Goal: Information Seeking & Learning: Learn about a topic

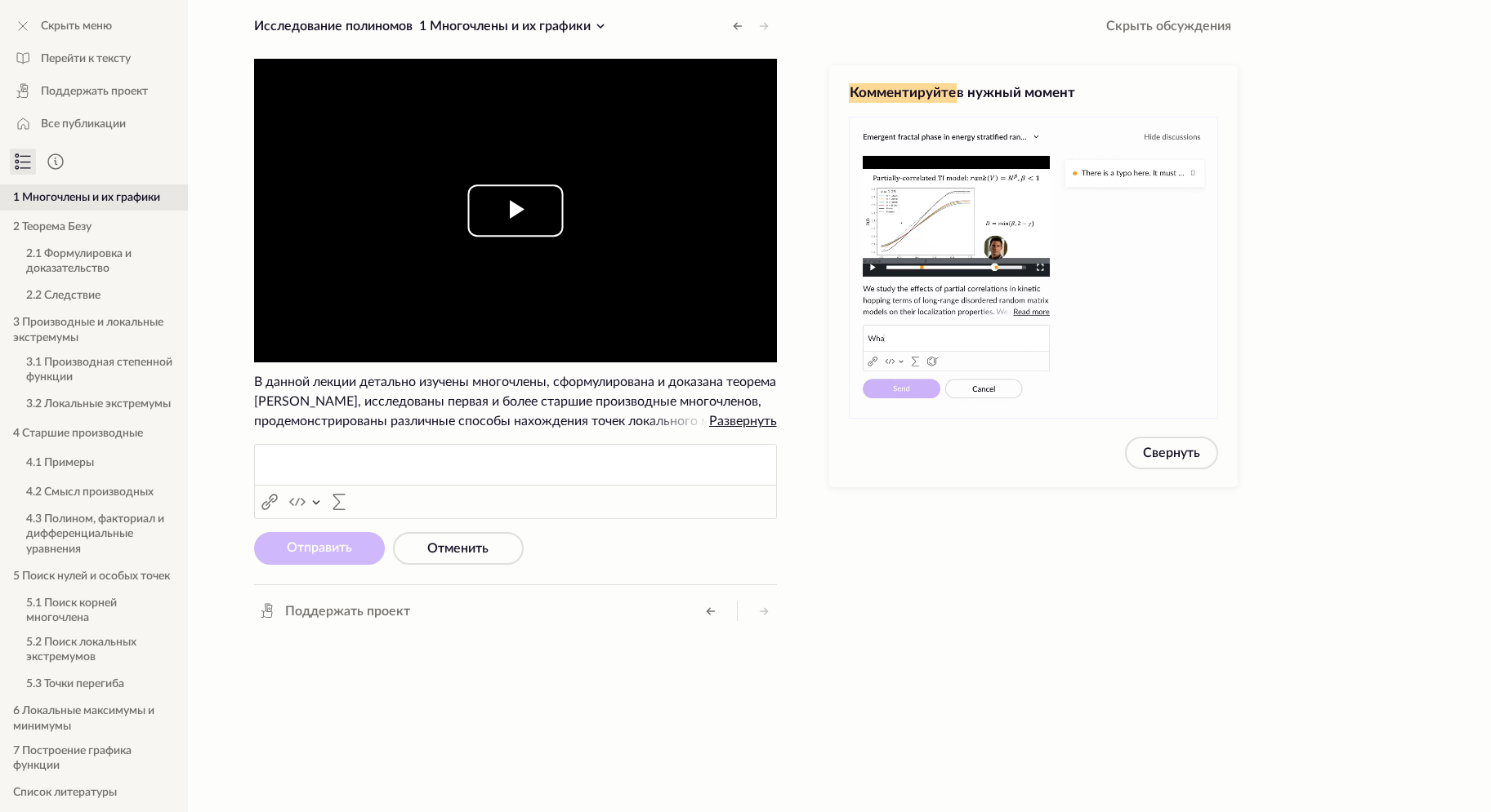
click at [515, 210] on span "Video Player" at bounding box center [515, 210] width 0 height 0
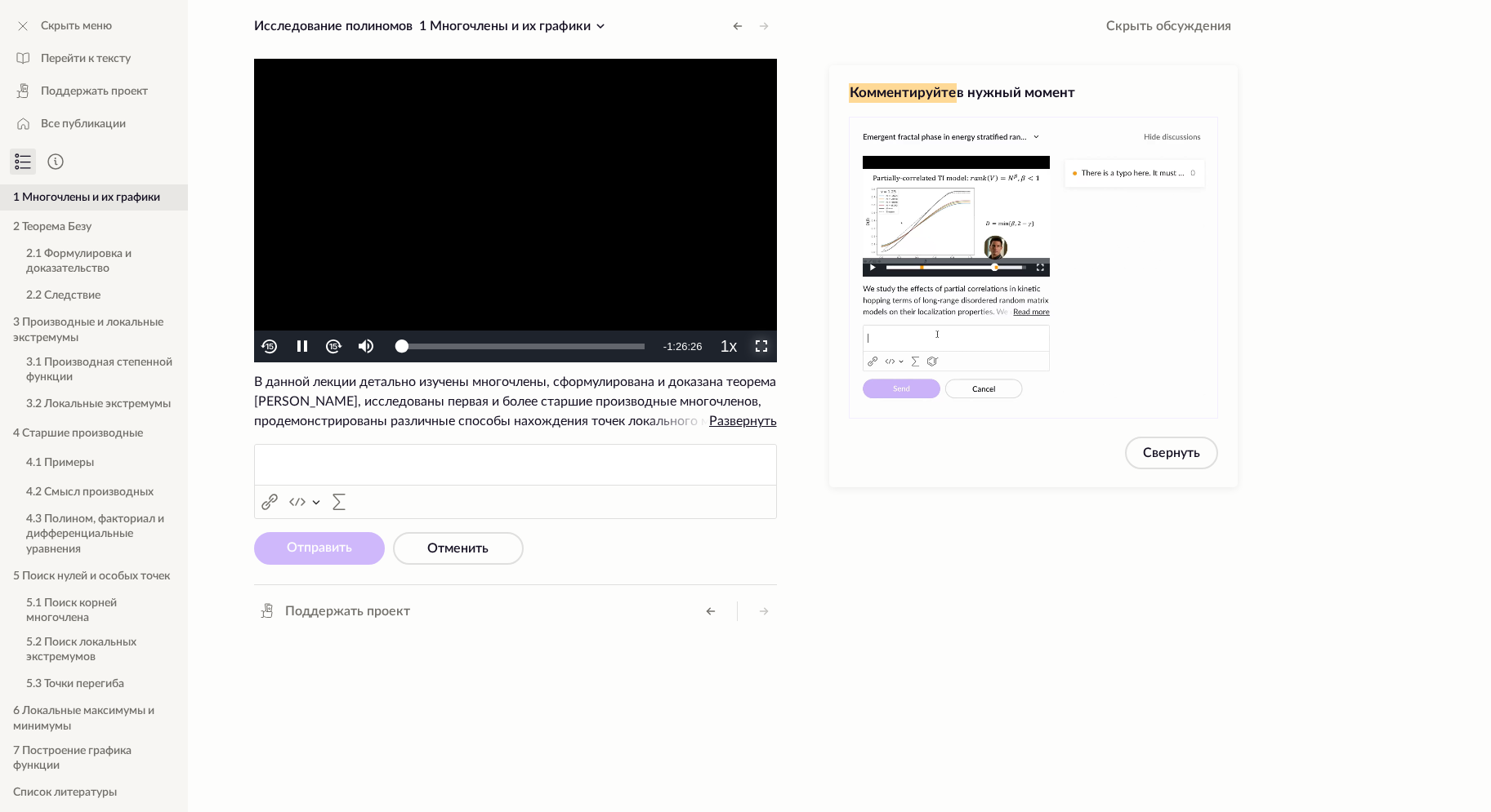
click at [760, 347] on span "Video Player" at bounding box center [760, 347] width 0 height 0
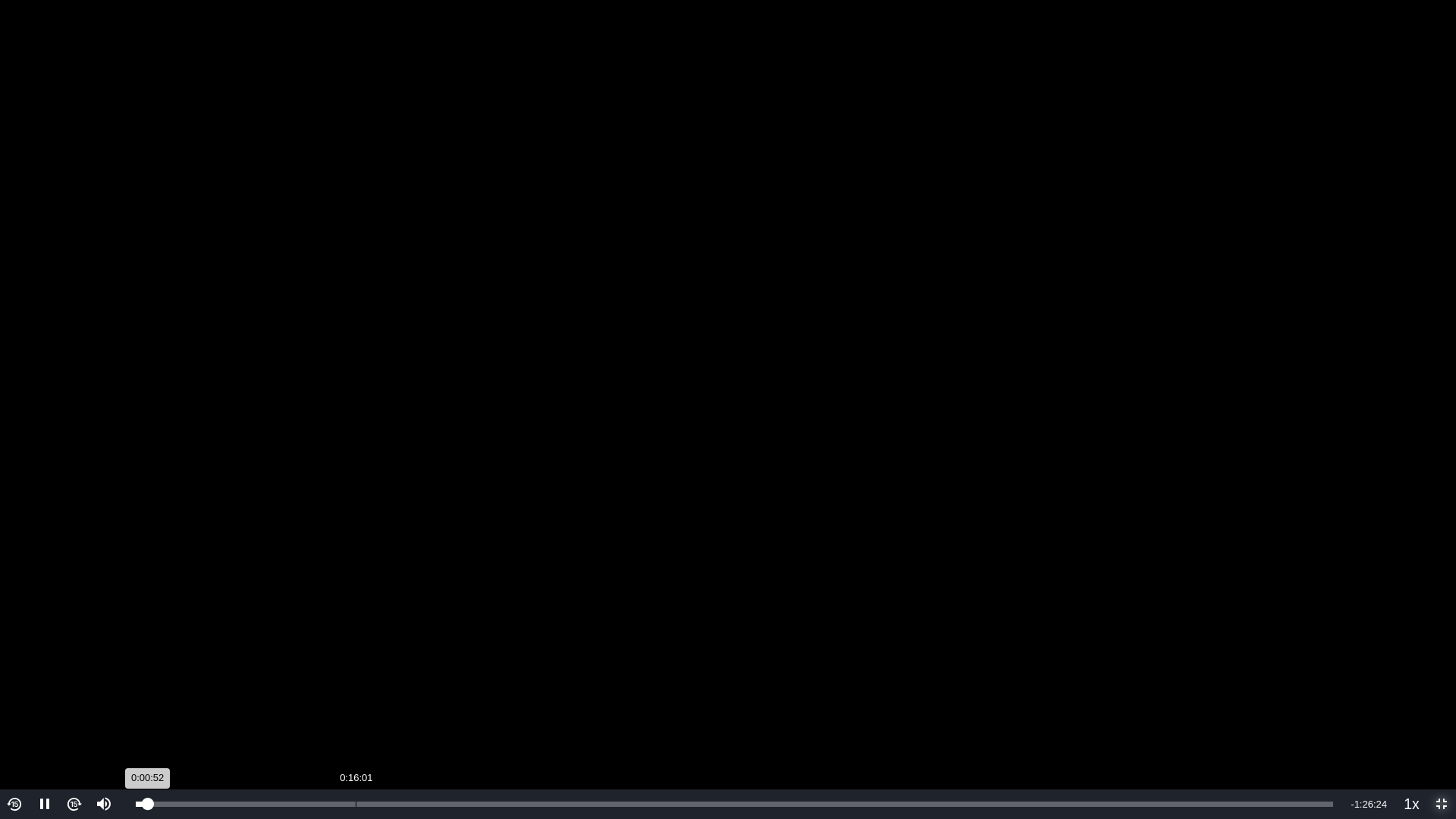
click at [356, 754] on div "0:16:01" at bounding box center [356, 804] width 1 height 6
click at [104, 750] on div "Volume Level" at bounding box center [103, 762] width 3 height 23
click at [540, 754] on div "0:29:25" at bounding box center [540, 804] width 1 height 6
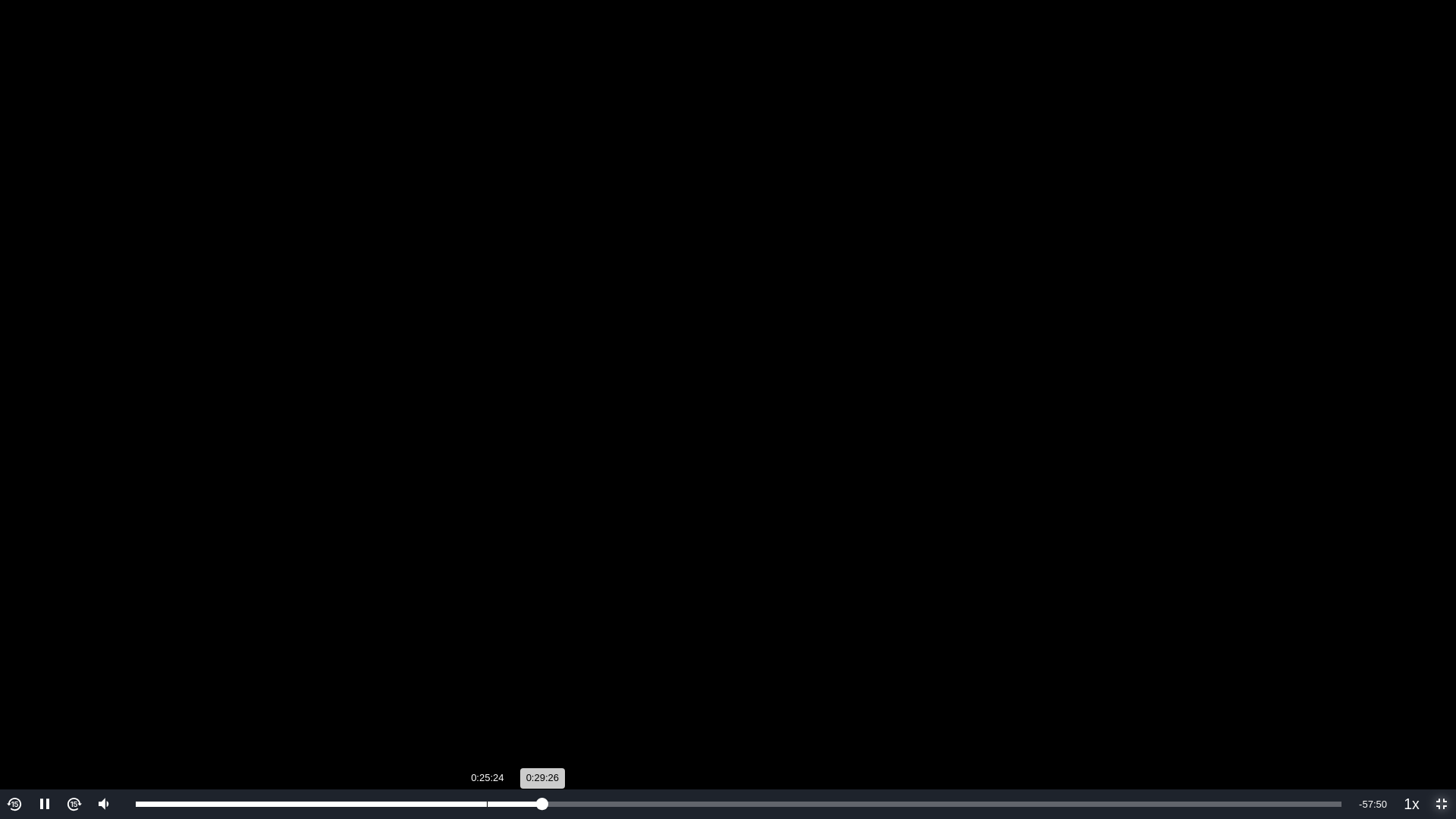
click at [487, 754] on div "0:25:24" at bounding box center [487, 804] width 1 height 6
click at [456, 754] on div "Loaded : 34.68% 0:23:36 0:25:26" at bounding box center [734, 804] width 1198 height 6
click at [447, 754] on div "0:22:39" at bounding box center [447, 804] width 1 height 6
click at [447, 754] on div "0:22:40" at bounding box center [291, 804] width 311 height 6
click at [447, 754] on div "0:23:01" at bounding box center [293, 804] width 317 height 6
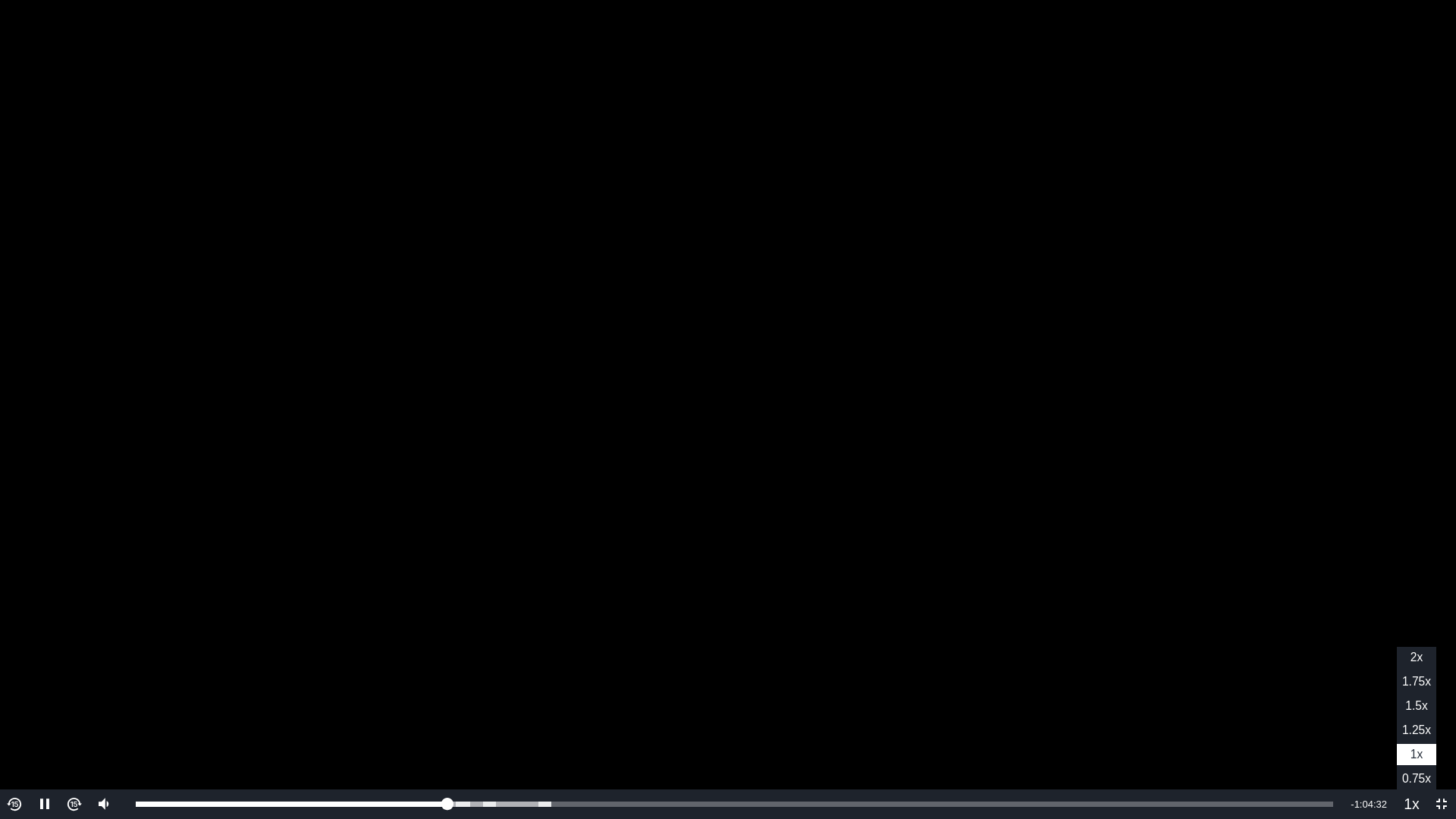
click at [1383, 728] on span "1.25x" at bounding box center [1416, 730] width 29 height 13
click at [1013, 267] on video "To view this video please enable JavaScript, and consider upgrading to a web br…" at bounding box center [728, 409] width 1456 height 819
click at [1230, 281] on video "To view this video please enable JavaScript, and consider upgrading to a web br…" at bounding box center [728, 409] width 1456 height 819
click at [1383, 187] on video "To view this video please enable JavaScript, and consider upgrading to a web br…" at bounding box center [728, 409] width 1456 height 819
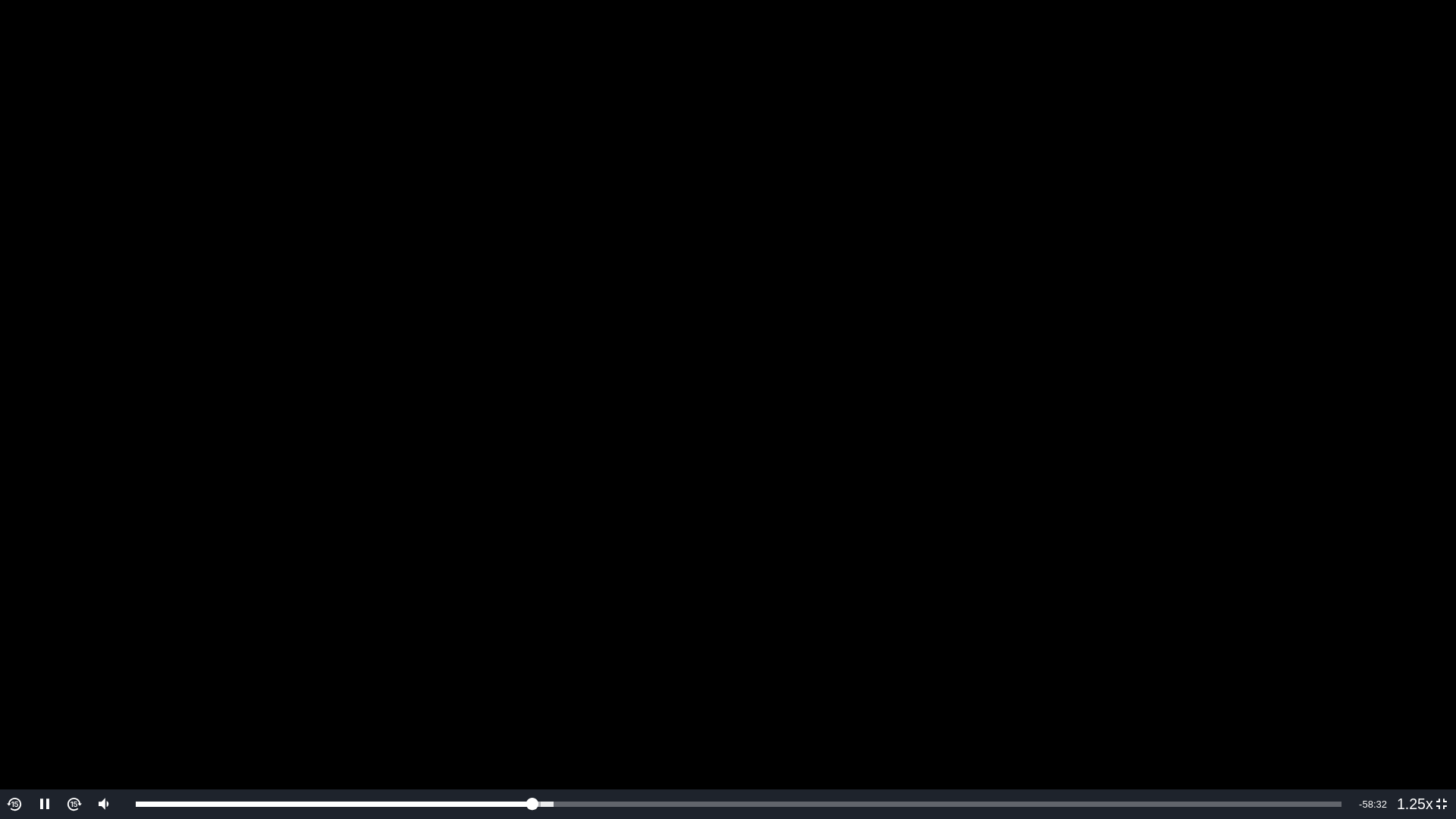
click at [796, 211] on video "To view this video please enable JavaScript, and consider upgrading to a web br…" at bounding box center [728, 409] width 1456 height 819
click at [1021, 226] on video "To view this video please enable JavaScript, and consider upgrading to a web br…" at bounding box center [728, 409] width 1456 height 819
click at [1235, 258] on video "To view this video please enable JavaScript, and consider upgrading to a web br…" at bounding box center [728, 409] width 1456 height 819
drag, startPoint x: 1235, startPoint y: 258, endPoint x: 1230, endPoint y: 274, distance: 16.8
click at [1232, 271] on video "To view this video please enable JavaScript, and consider upgrading to a web br…" at bounding box center [728, 409] width 1456 height 819
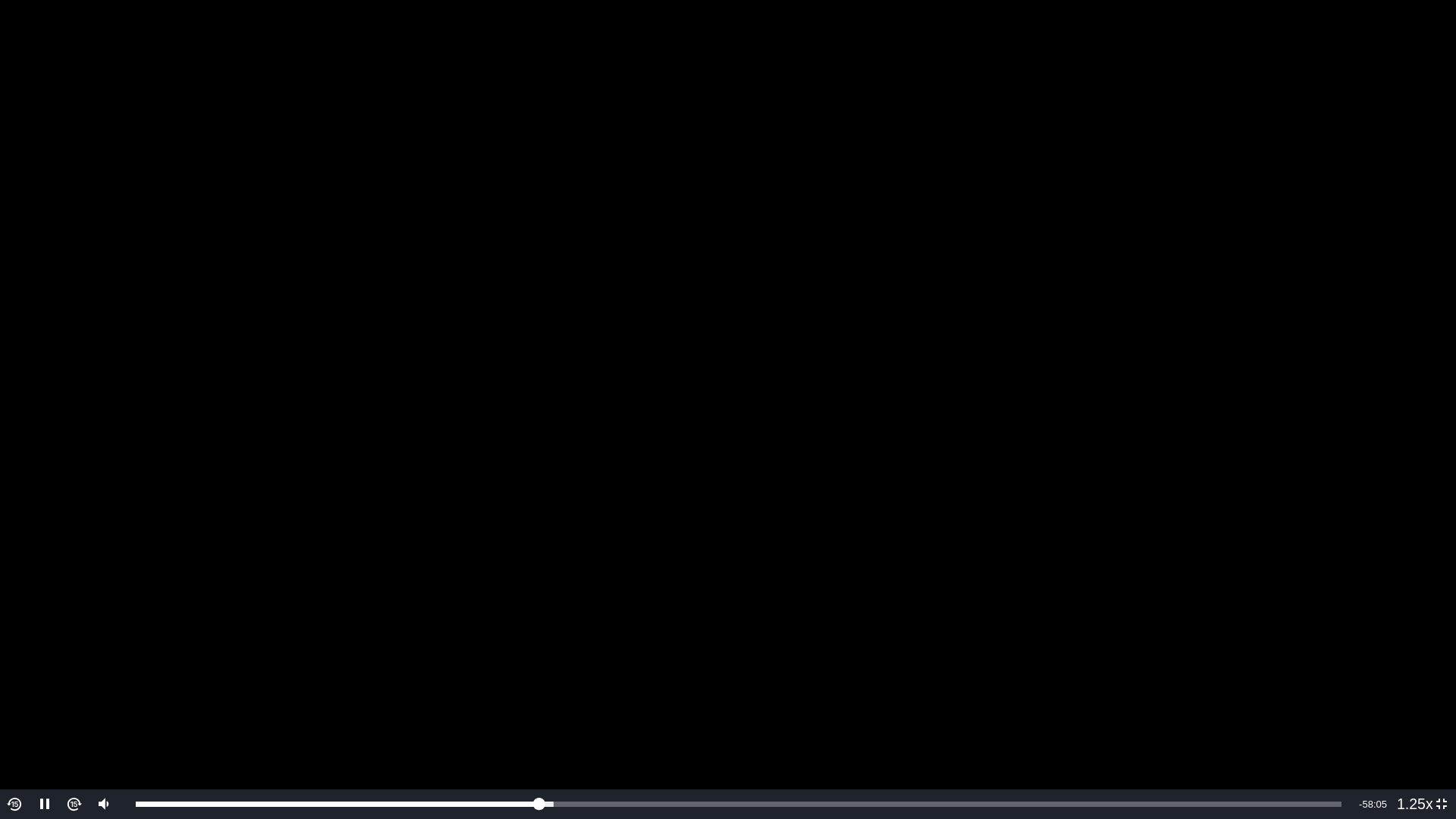
click at [1113, 307] on video "To view this video please enable JavaScript, and consider upgrading to a web br…" at bounding box center [728, 409] width 1456 height 819
click at [1109, 307] on video "To view this video please enable JavaScript, and consider upgrading to a web br…" at bounding box center [728, 409] width 1456 height 819
click at [1127, 307] on video "To view this video please enable JavaScript, and consider upgrading to a web br…" at bounding box center [728, 409] width 1456 height 819
click at [721, 274] on video "To view this video please enable JavaScript, and consider upgrading to a web br…" at bounding box center [728, 409] width 1456 height 819
click at [1144, 465] on video "To view this video please enable JavaScript, and consider upgrading to a web br…" at bounding box center [728, 409] width 1456 height 819
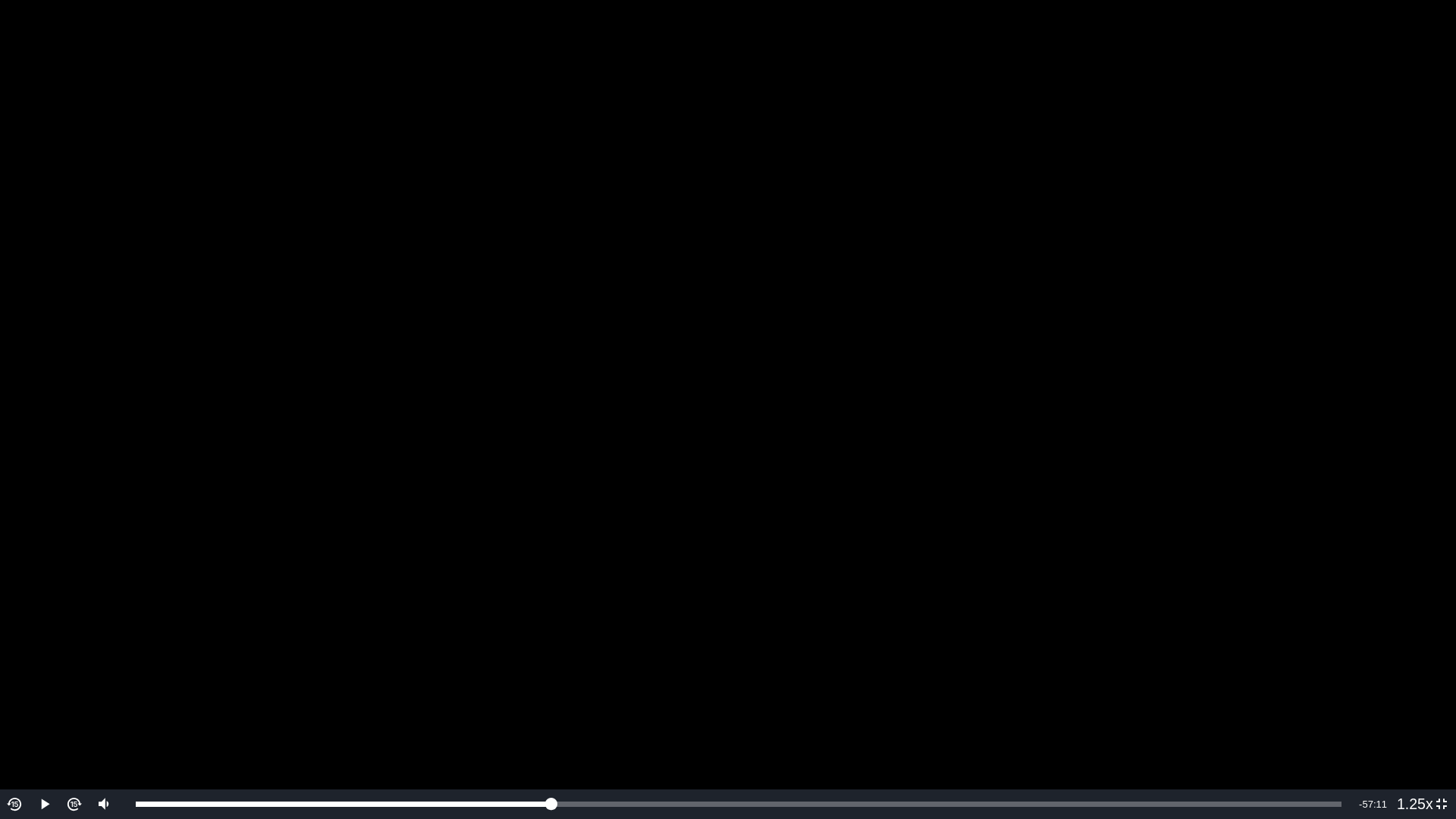
click at [1115, 274] on video "To view this video please enable JavaScript, and consider upgrading to a web br…" at bounding box center [728, 409] width 1456 height 819
click at [1233, 242] on video "To view this video please enable JavaScript, and consider upgrading to a web br…" at bounding box center [728, 409] width 1456 height 819
click at [1226, 262] on video "To view this video please enable JavaScript, and consider upgrading to a web br…" at bounding box center [728, 409] width 1456 height 819
click at [994, 187] on video "To view this video please enable JavaScript, and consider upgrading to a web br…" at bounding box center [728, 409] width 1456 height 819
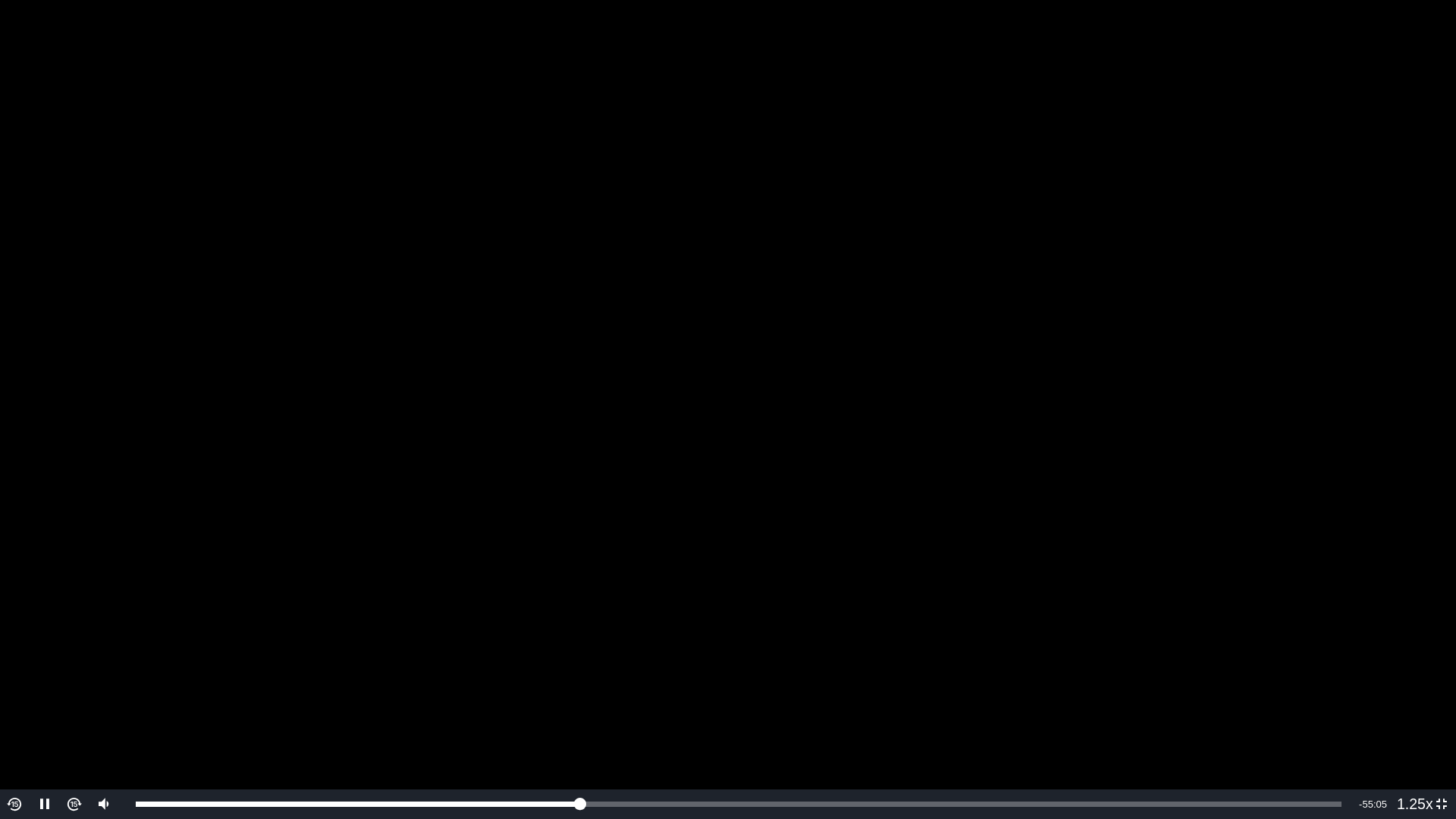
click at [1051, 278] on video "To view this video please enable JavaScript, and consider upgrading to a web br…" at bounding box center [728, 409] width 1456 height 819
click at [1175, 356] on video "To view this video please enable JavaScript, and consider upgrading to a web br…" at bounding box center [728, 409] width 1456 height 819
click at [1383, 307] on video "To view this video please enable JavaScript, and consider upgrading to a web br…" at bounding box center [728, 409] width 1456 height 819
click at [980, 343] on video "To view this video please enable JavaScript, and consider upgrading to a web br…" at bounding box center [728, 409] width 1456 height 819
click at [803, 273] on video "To view this video please enable JavaScript, and consider upgrading to a web br…" at bounding box center [728, 409] width 1456 height 819
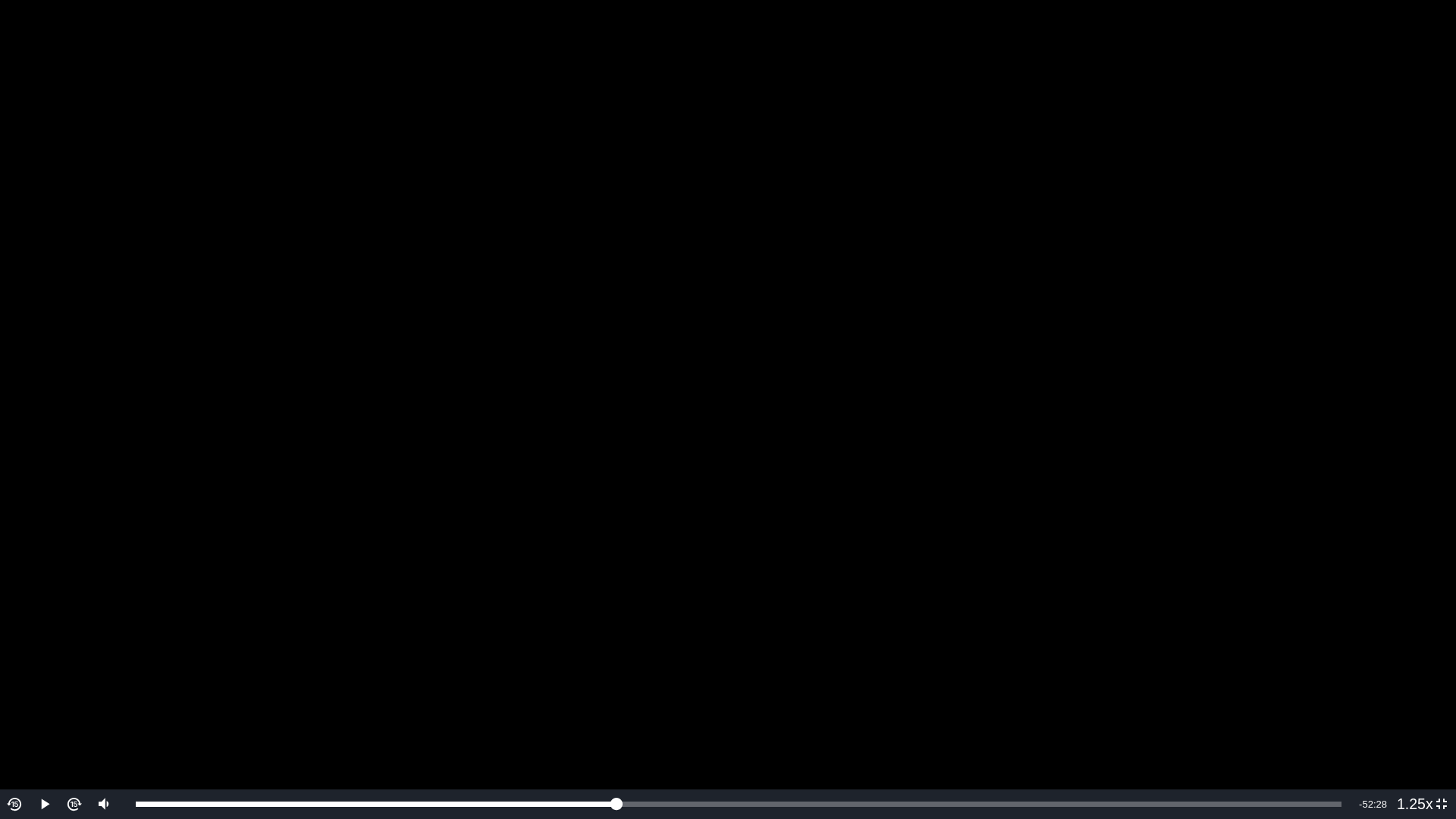
click at [1103, 234] on video "To view this video please enable JavaScript, and consider upgrading to a web br…" at bounding box center [728, 409] width 1456 height 819
click at [1220, 499] on video "To view this video please enable JavaScript, and consider upgrading to a web br…" at bounding box center [728, 409] width 1456 height 819
drag, startPoint x: 1202, startPoint y: 498, endPoint x: 1212, endPoint y: 502, distance: 10.8
click at [1212, 502] on video "To view this video please enable JavaScript, and consider upgrading to a web br…" at bounding box center [728, 409] width 1456 height 819
click at [1215, 561] on video "To view this video please enable JavaScript, and consider upgrading to a web br…" at bounding box center [728, 409] width 1456 height 819
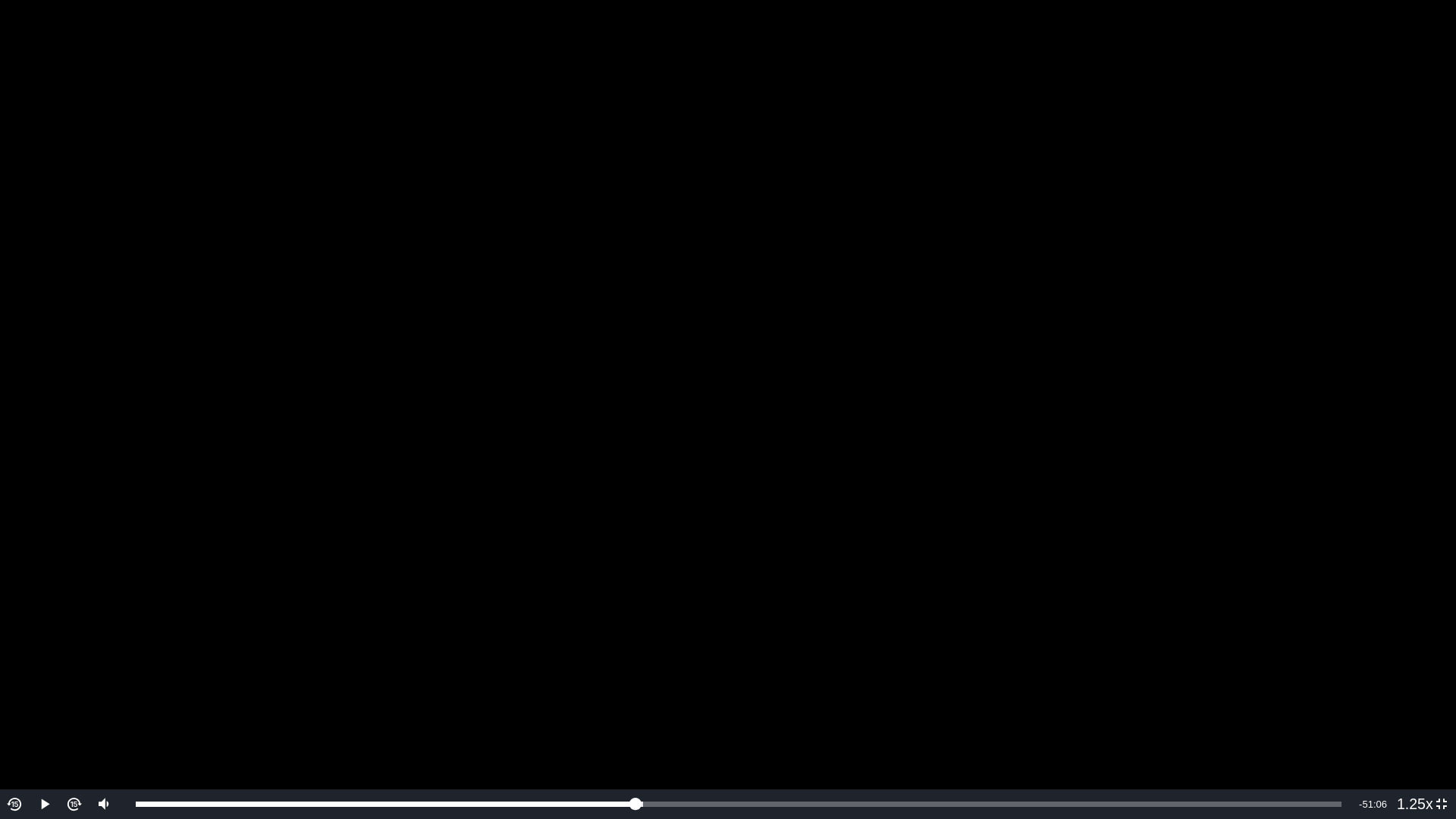
click at [1215, 561] on video "To view this video please enable JavaScript, and consider upgrading to a web br…" at bounding box center [728, 409] width 1456 height 819
click at [1194, 563] on video "To view this video please enable JavaScript, and consider upgrading to a web br…" at bounding box center [728, 409] width 1456 height 819
click at [1116, 482] on video "To view this video please enable JavaScript, and consider upgrading to a web br…" at bounding box center [728, 409] width 1456 height 819
click at [1119, 478] on video "To view this video please enable JavaScript, and consider upgrading to a web br…" at bounding box center [728, 409] width 1456 height 819
click at [1292, 407] on video "To view this video please enable JavaScript, and consider upgrading to a web br…" at bounding box center [728, 409] width 1456 height 819
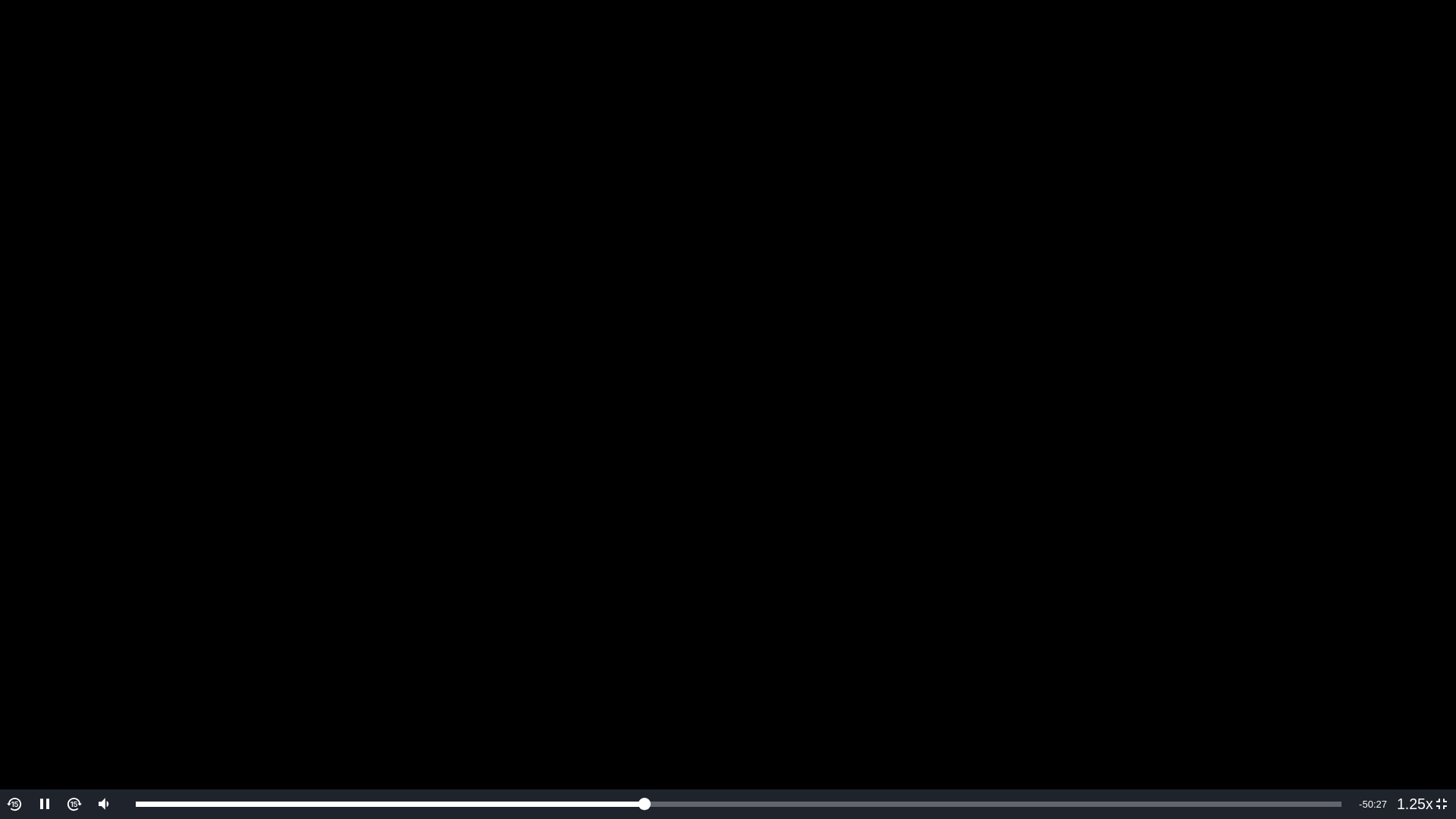
click at [1305, 435] on video "To view this video please enable JavaScript, and consider upgrading to a web br…" at bounding box center [728, 409] width 1456 height 819
click at [1202, 474] on video "To view this video please enable JavaScript, and consider upgrading to a web br…" at bounding box center [728, 409] width 1456 height 819
click at [1230, 456] on video "To view this video please enable JavaScript, and consider upgrading to a web br…" at bounding box center [728, 409] width 1456 height 819
click at [1212, 468] on video "To view this video please enable JavaScript, and consider upgrading to a web br…" at bounding box center [728, 409] width 1456 height 819
click at [1233, 479] on video "To view this video please enable JavaScript, and consider upgrading to a web br…" at bounding box center [728, 409] width 1456 height 819
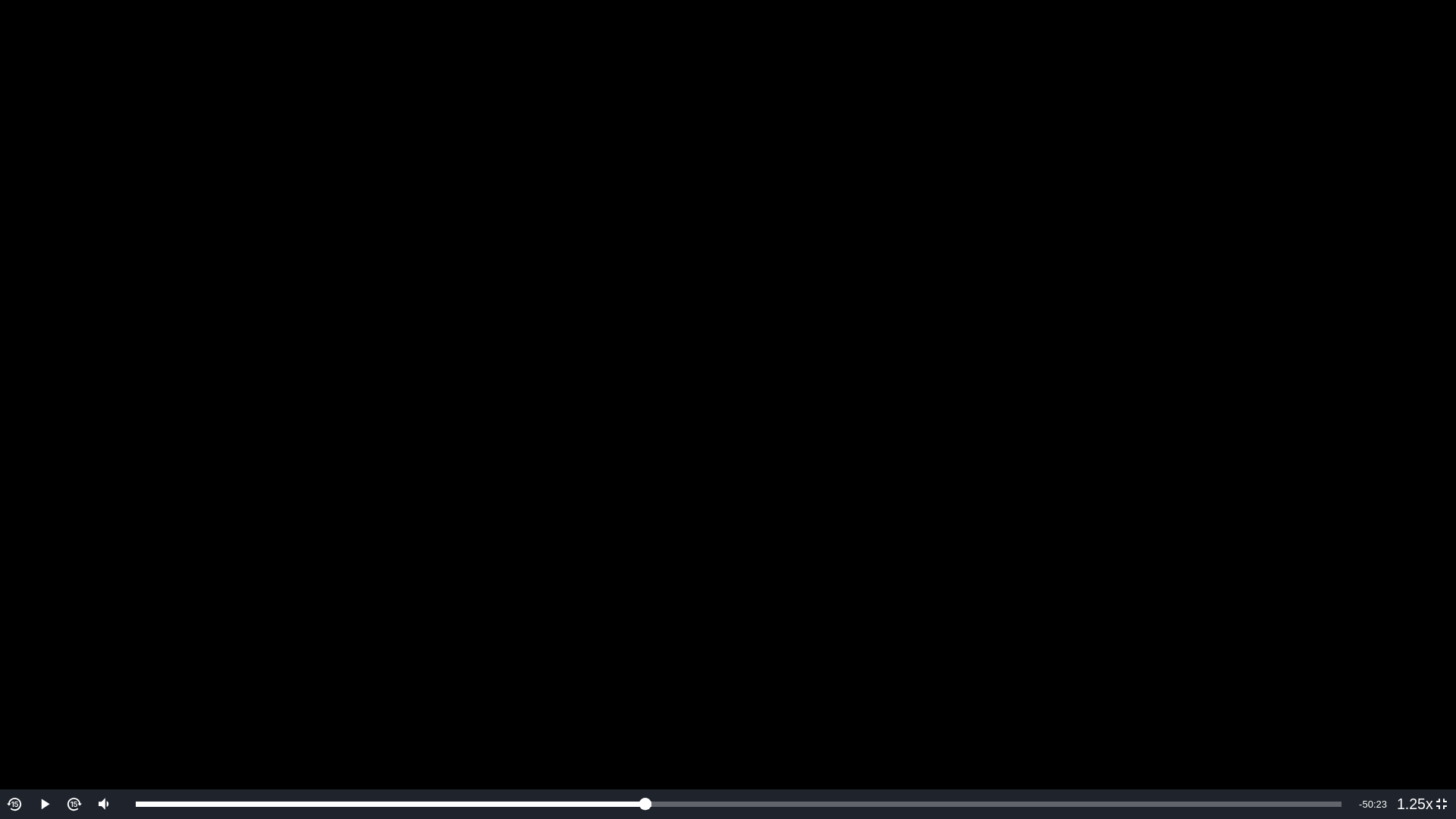
click at [1295, 502] on video "To view this video please enable JavaScript, and consider upgrading to a web br…" at bounding box center [728, 409] width 1456 height 819
click at [1108, 355] on video "To view this video please enable JavaScript, and consider upgrading to a web br…" at bounding box center [728, 409] width 1456 height 819
click at [1104, 313] on video "To view this video please enable JavaScript, and consider upgrading to a web br…" at bounding box center [728, 409] width 1456 height 819
click at [1155, 419] on video "To view this video please enable JavaScript, and consider upgrading to a web br…" at bounding box center [728, 409] width 1456 height 819
click at [1383, 482] on video "To view this video please enable JavaScript, and consider upgrading to a web br…" at bounding box center [728, 409] width 1456 height 819
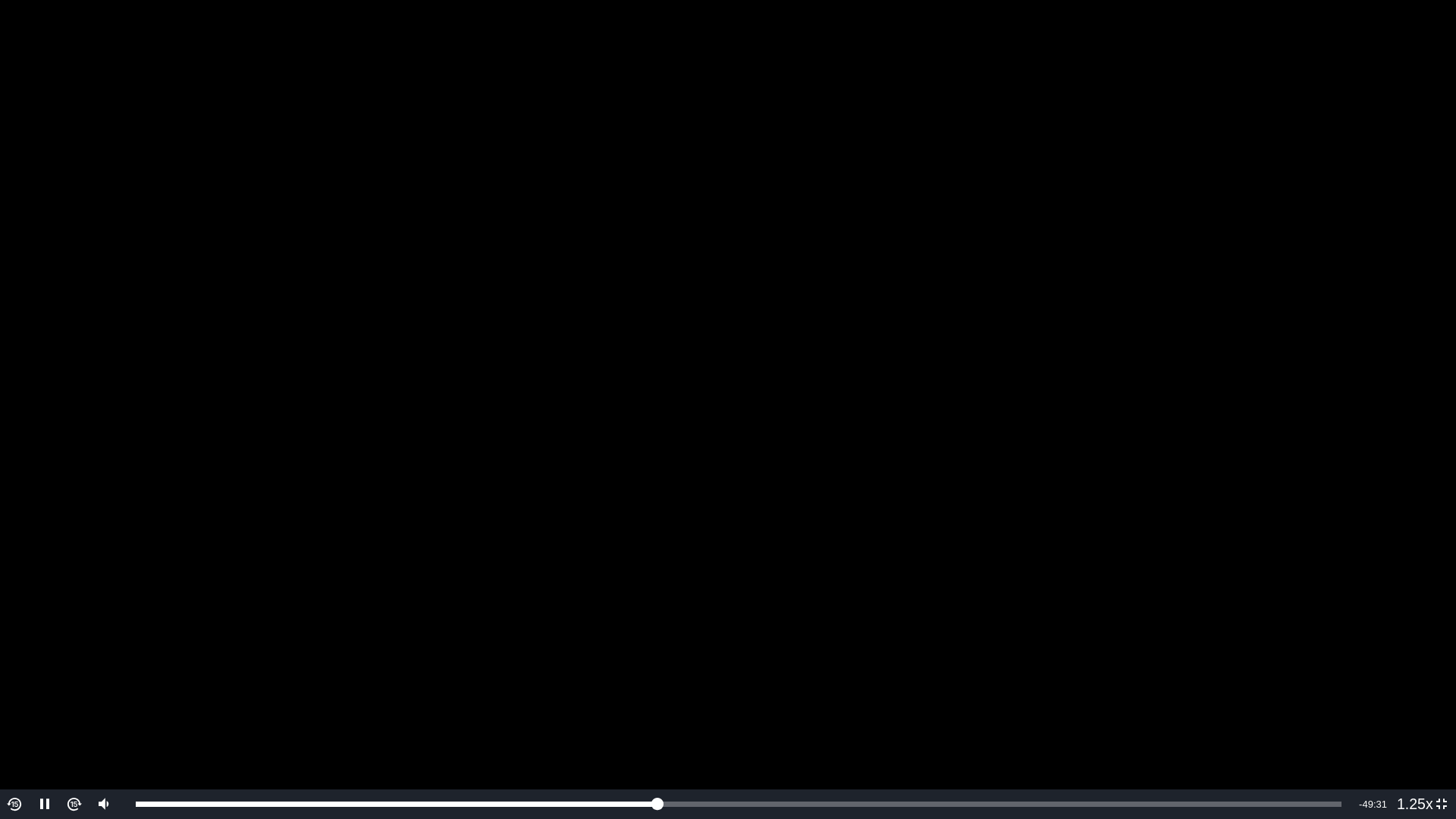
click at [1297, 408] on video "To view this video please enable JavaScript, and consider upgrading to a web br…" at bounding box center [728, 409] width 1456 height 819
click at [1151, 415] on video "To view this video please enable JavaScript, and consider upgrading to a web br…" at bounding box center [728, 409] width 1456 height 819
click at [1375, 321] on video "To view this video please enable JavaScript, and consider upgrading to a web br…" at bounding box center [728, 409] width 1456 height 819
click at [1262, 385] on video "To view this video please enable JavaScript, and consider upgrading to a web br…" at bounding box center [728, 409] width 1456 height 819
click at [958, 74] on video "To view this video please enable JavaScript, and consider upgrading to a web br…" at bounding box center [728, 409] width 1456 height 819
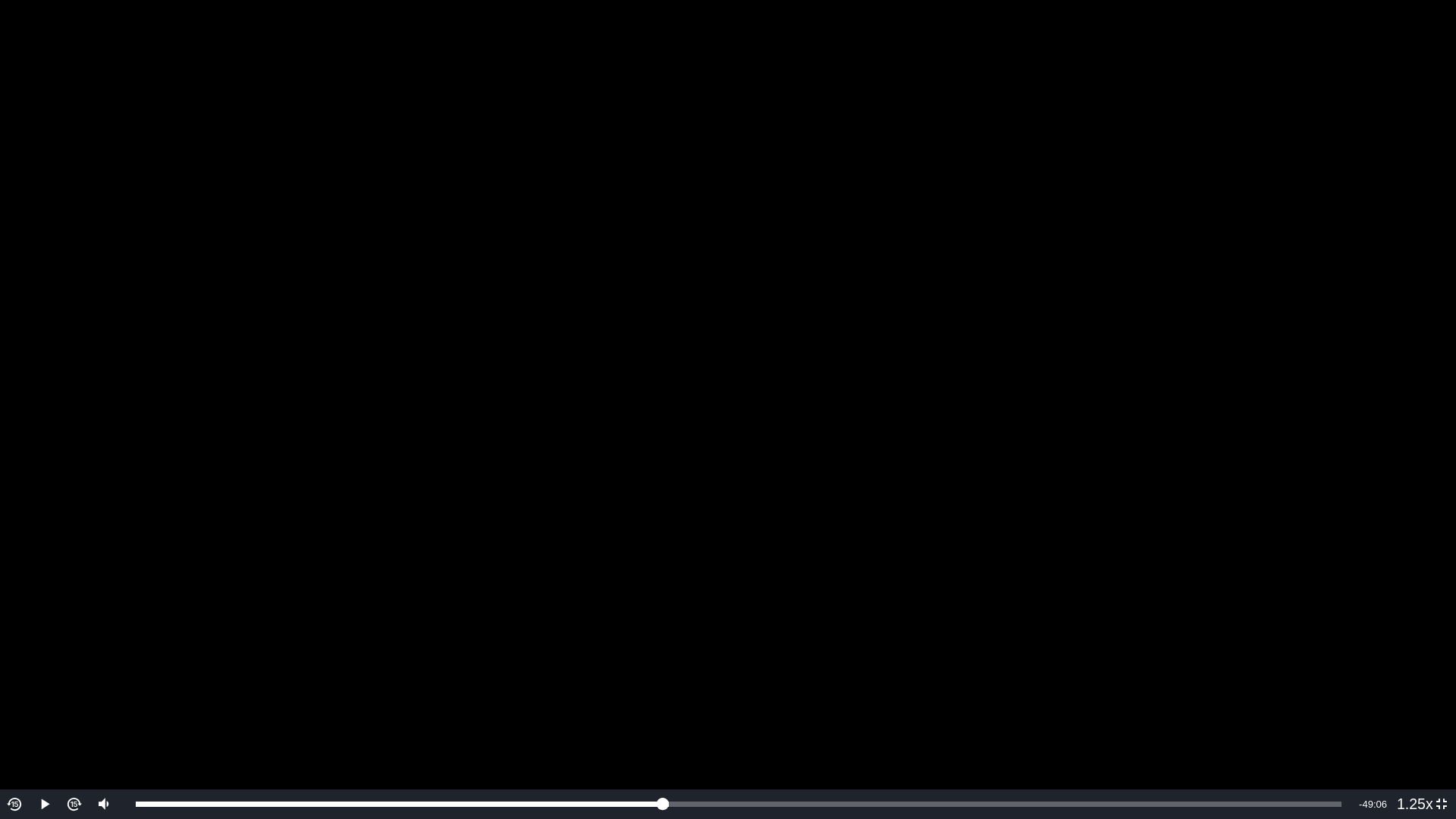
click at [868, 387] on video "To view this video please enable JavaScript, and consider upgrading to a web br…" at bounding box center [728, 409] width 1456 height 819
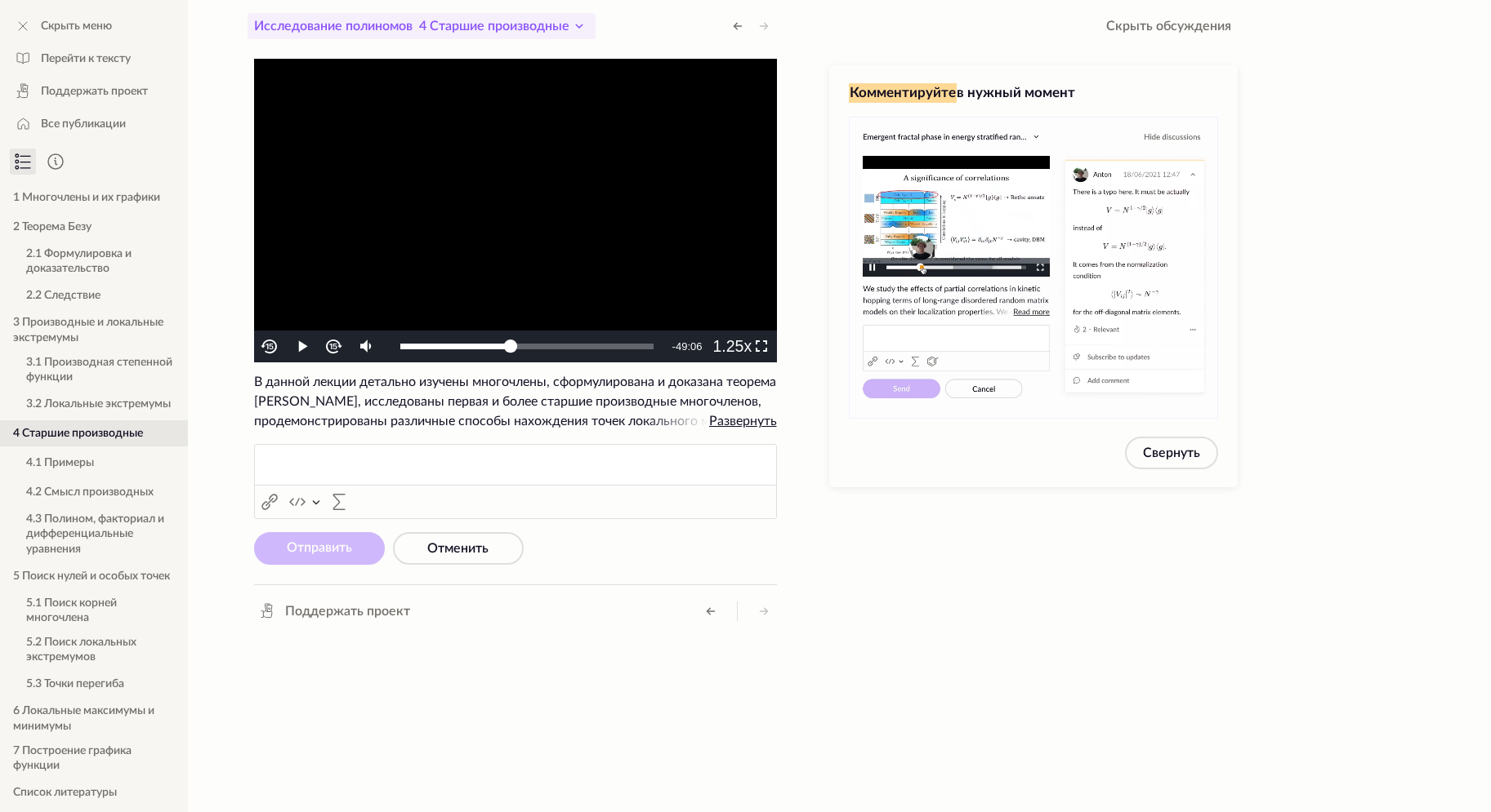
click at [581, 27] on icon at bounding box center [578, 27] width 6 height 3
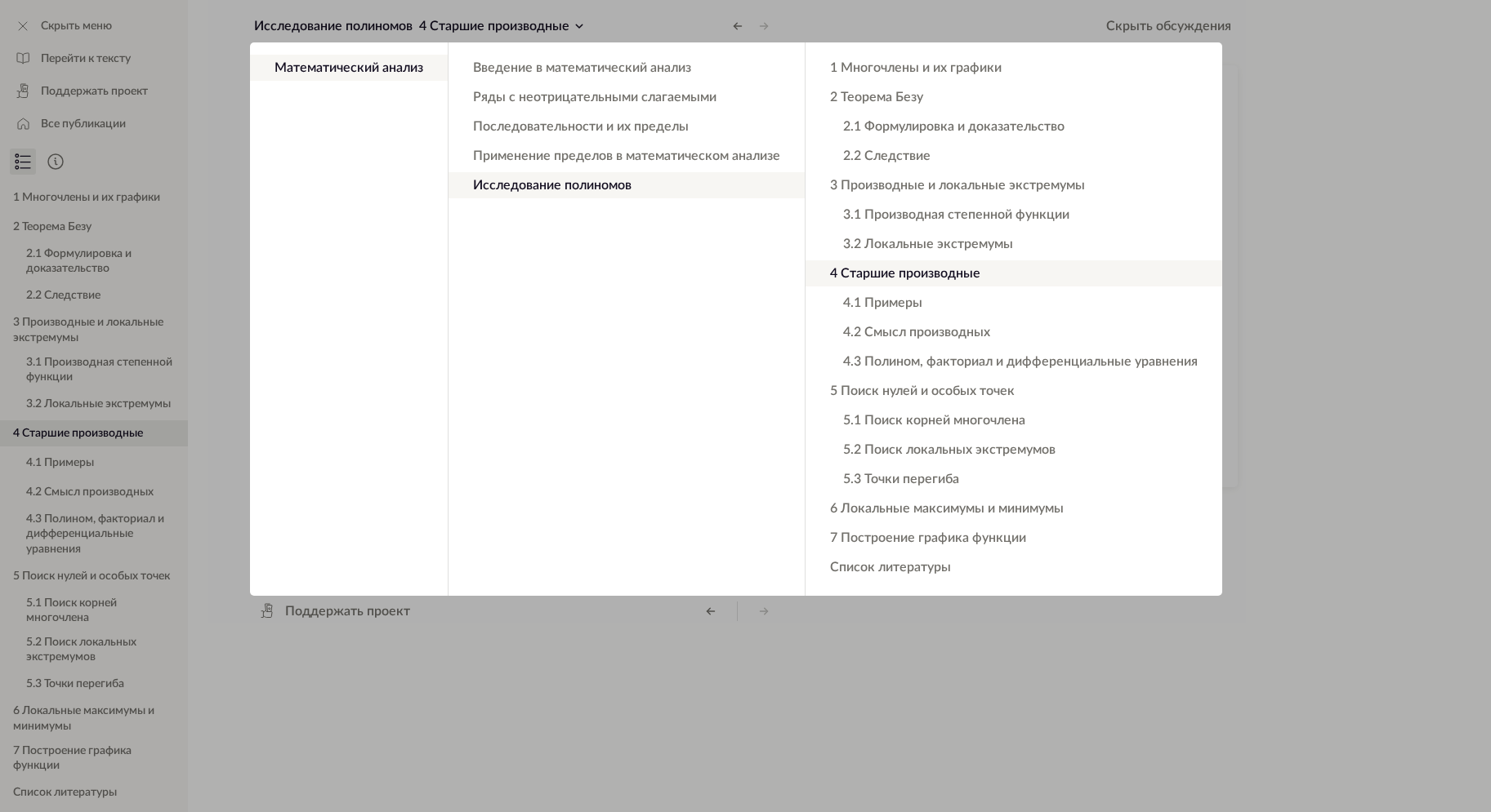
click at [1285, 118] on app-backdrop at bounding box center [746, 406] width 1491 height 812
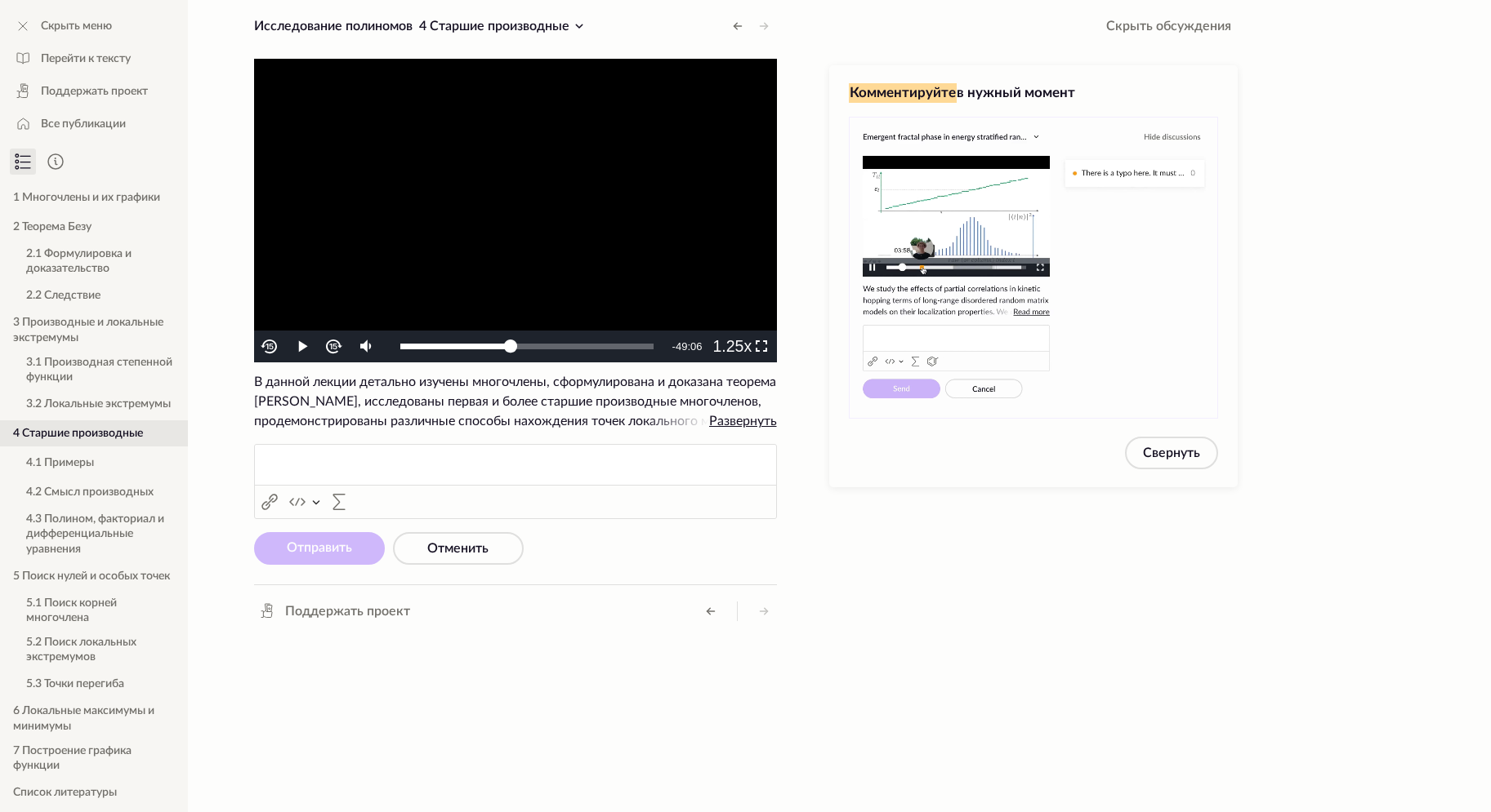
click at [550, 211] on video "To view this video please enable JavaScript, and consider upgrading to a web br…" at bounding box center [515, 210] width 523 height 304
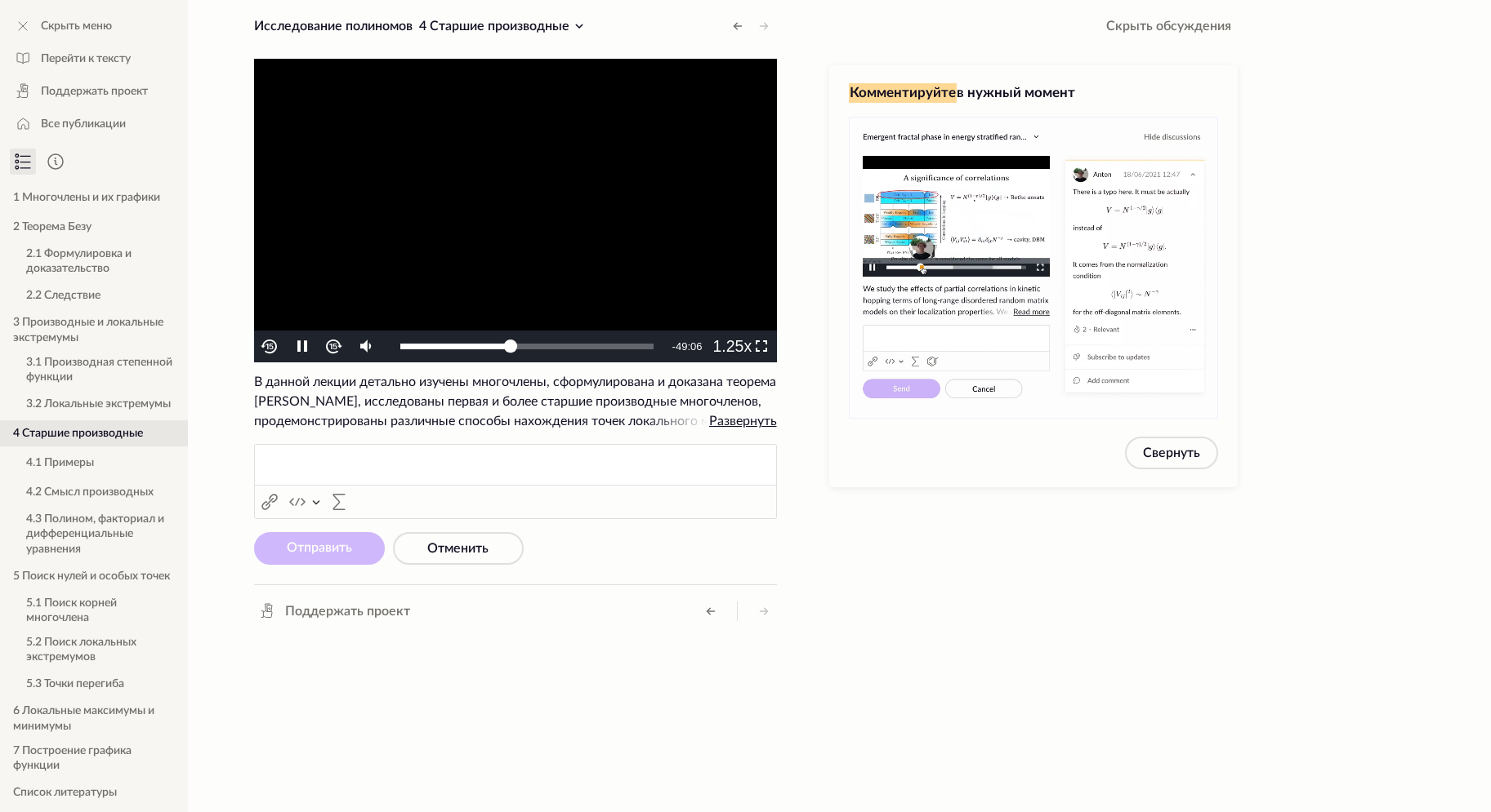
click at [705, 188] on video "To view this video please enable JavaScript, and consider upgrading to a web br…" at bounding box center [515, 210] width 523 height 304
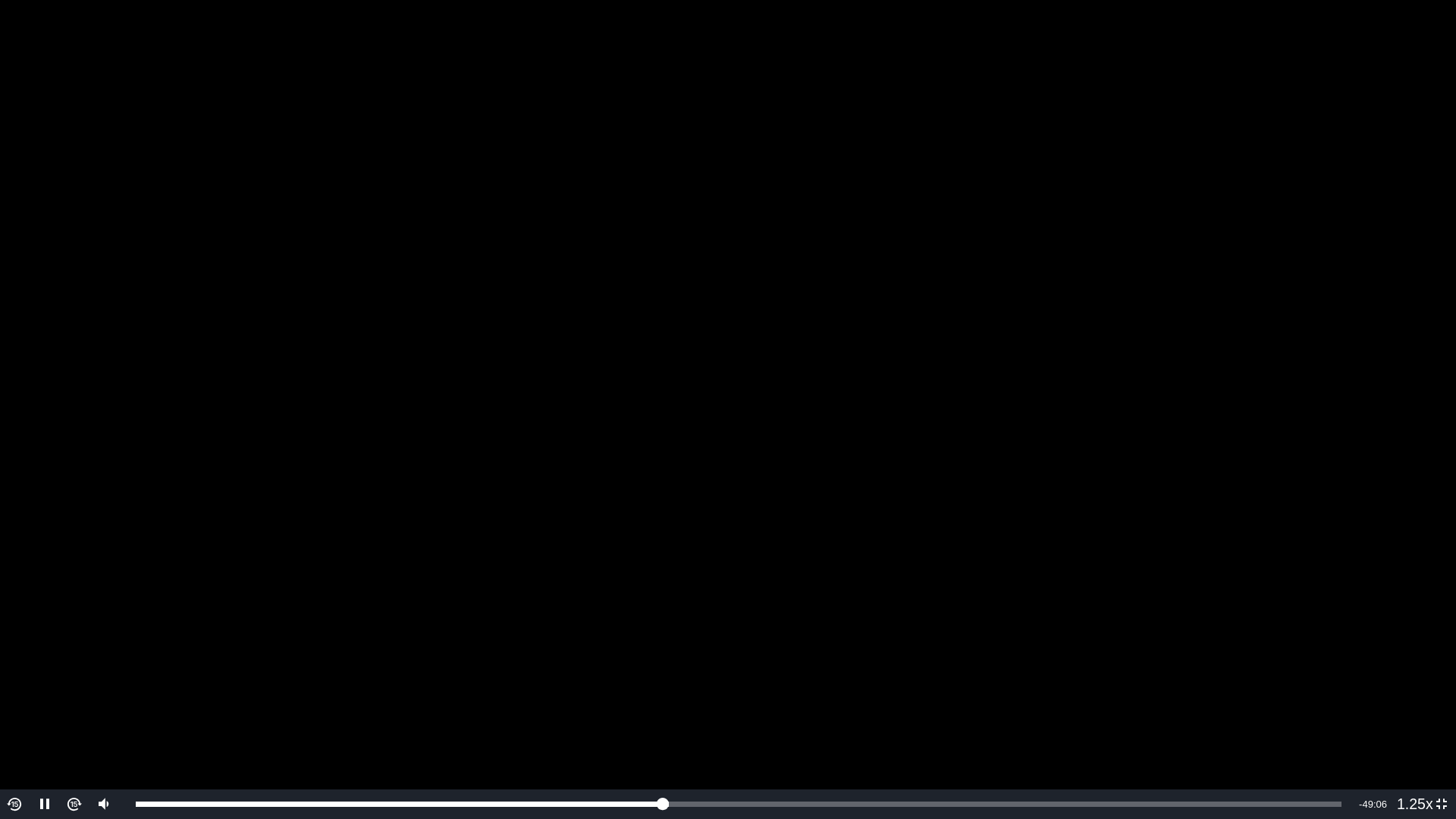
click at [959, 360] on video "To view this video please enable JavaScript, and consider upgrading to a web br…" at bounding box center [728, 409] width 1456 height 819
click at [1147, 435] on video "To view this video please enable JavaScript, and consider upgrading to a web br…" at bounding box center [728, 409] width 1456 height 819
click at [102, 754] on div "Volume Level" at bounding box center [103, 763] width 3 height 20
click at [104, 754] on div "Volume Level" at bounding box center [103, 766] width 3 height 14
click at [1202, 348] on video "To view this video please enable JavaScript, and consider upgrading to a web br…" at bounding box center [728, 409] width 1456 height 819
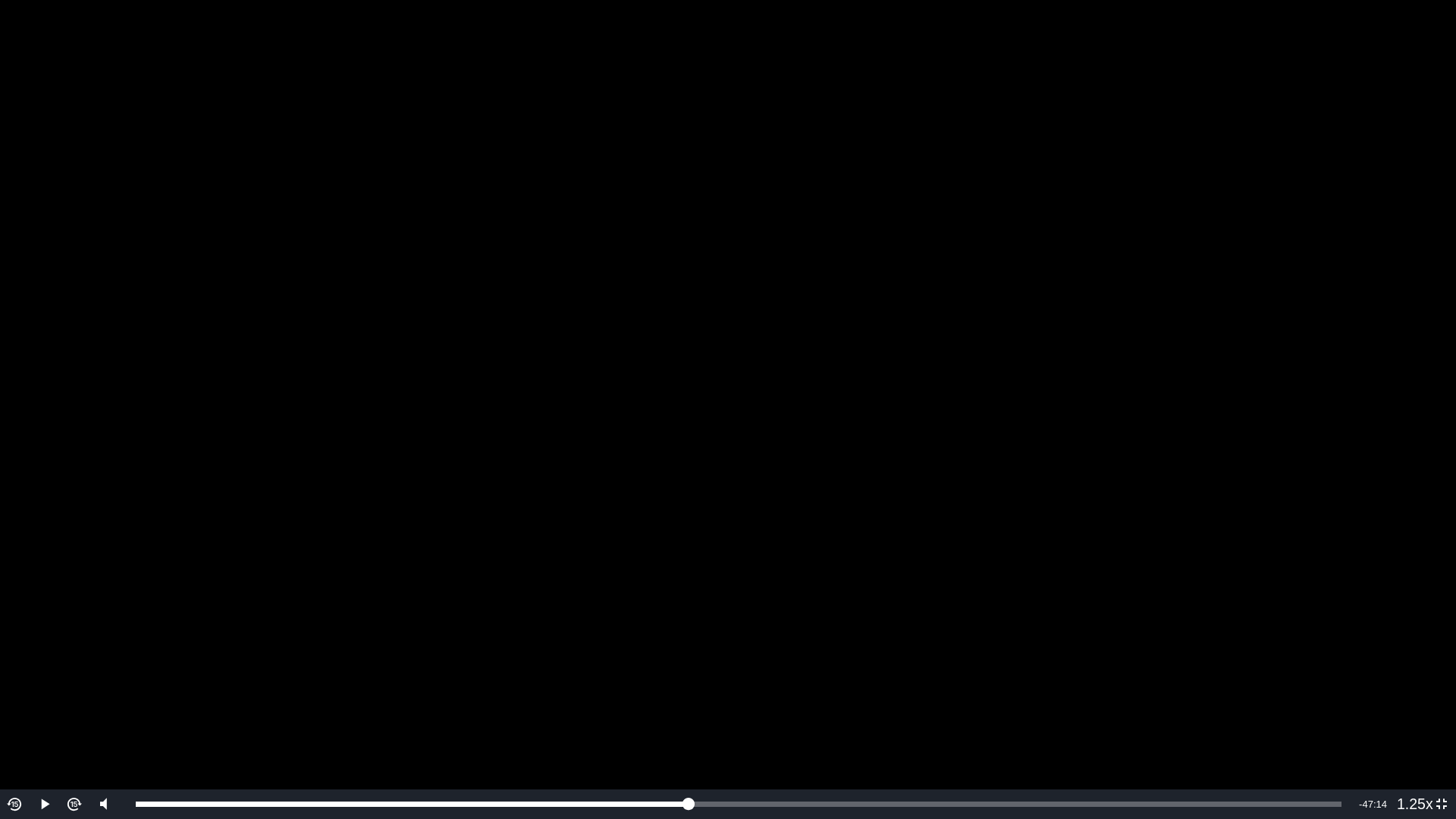
click at [1383, 379] on video "To view this video please enable JavaScript, and consider upgrading to a web br…" at bounding box center [728, 409] width 1456 height 819
click at [1217, 229] on video "To view this video please enable JavaScript, and consider upgrading to a web br…" at bounding box center [728, 409] width 1456 height 819
click at [1210, 219] on video "To view this video please enable JavaScript, and consider upgrading to a web br…" at bounding box center [728, 409] width 1456 height 819
click at [1360, 324] on video "To view this video please enable JavaScript, and consider upgrading to a web br…" at bounding box center [728, 409] width 1456 height 819
drag, startPoint x: 1360, startPoint y: 326, endPoint x: 1336, endPoint y: 317, distance: 25.6
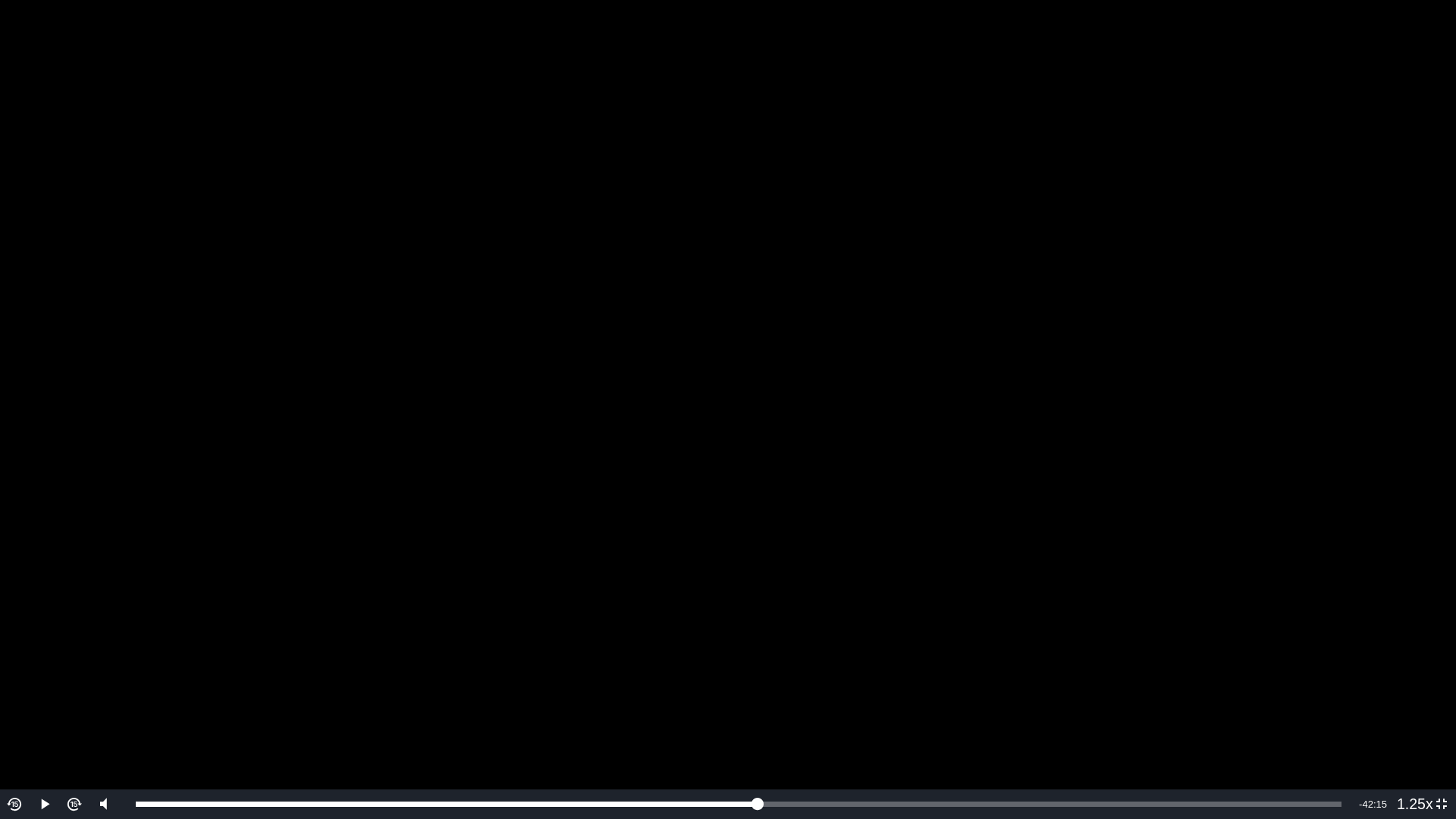
click at [1353, 326] on video "To view this video please enable JavaScript, and consider upgrading to a web br…" at bounding box center [728, 409] width 1456 height 819
click at [1100, 356] on video "To view this video please enable JavaScript, and consider upgrading to a web br…" at bounding box center [728, 409] width 1456 height 819
click at [974, 313] on video "To view this video please enable JavaScript, and consider upgrading to a web br…" at bounding box center [728, 409] width 1456 height 819
click at [1209, 348] on video "To view this video please enable JavaScript, and consider upgrading to a web br…" at bounding box center [728, 409] width 1456 height 819
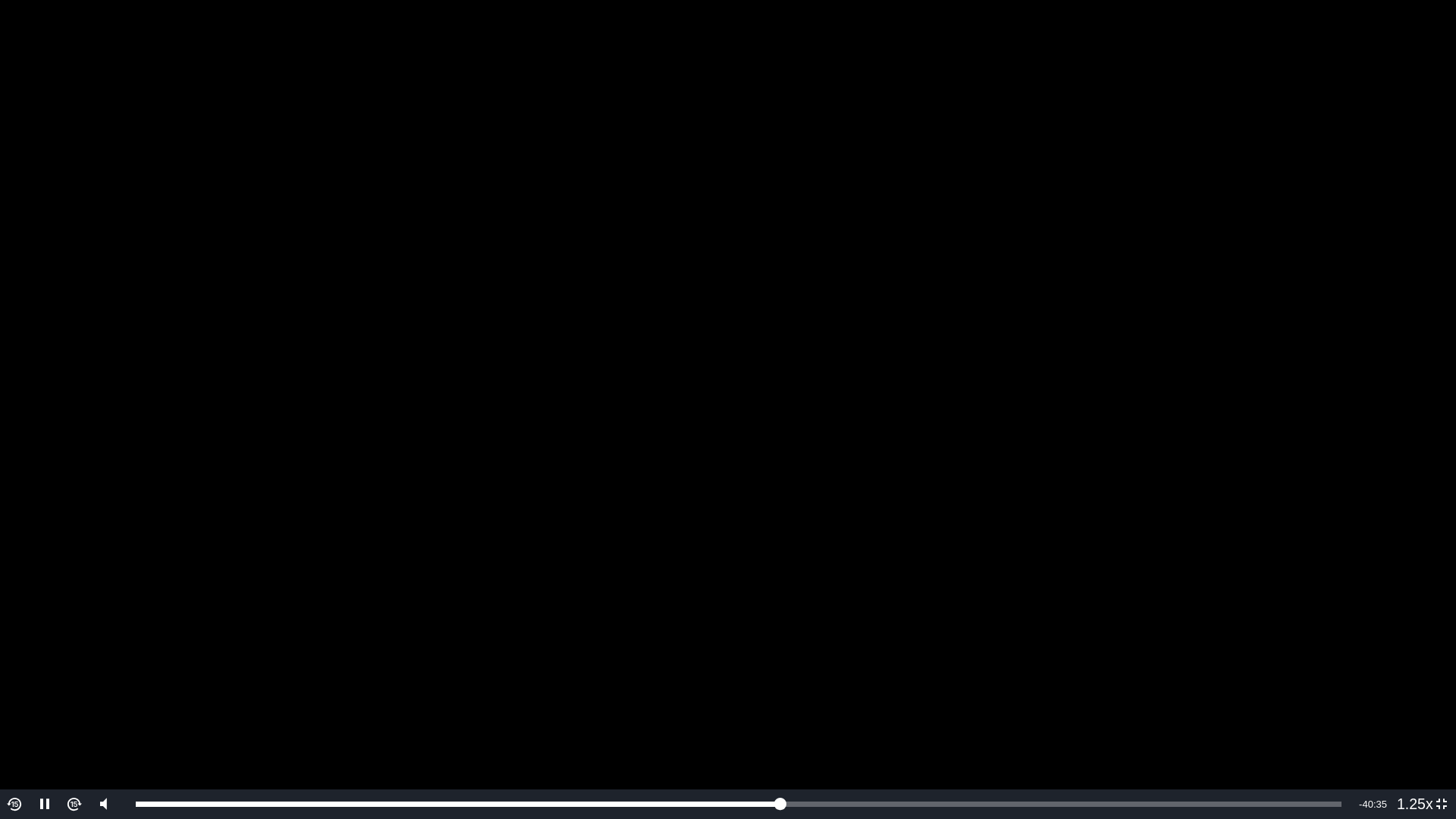
click at [1235, 317] on video "To view this video please enable JavaScript, and consider upgrading to a web br…" at bounding box center [728, 409] width 1456 height 819
click at [1221, 510] on video "To view this video please enable JavaScript, and consider upgrading to a web br…" at bounding box center [728, 409] width 1456 height 819
click at [1222, 431] on video "To view this video please enable JavaScript, and consider upgrading to a web br…" at bounding box center [728, 409] width 1456 height 819
click at [1381, 411] on video "To view this video please enable JavaScript, and consider upgrading to a web br…" at bounding box center [728, 409] width 1456 height 819
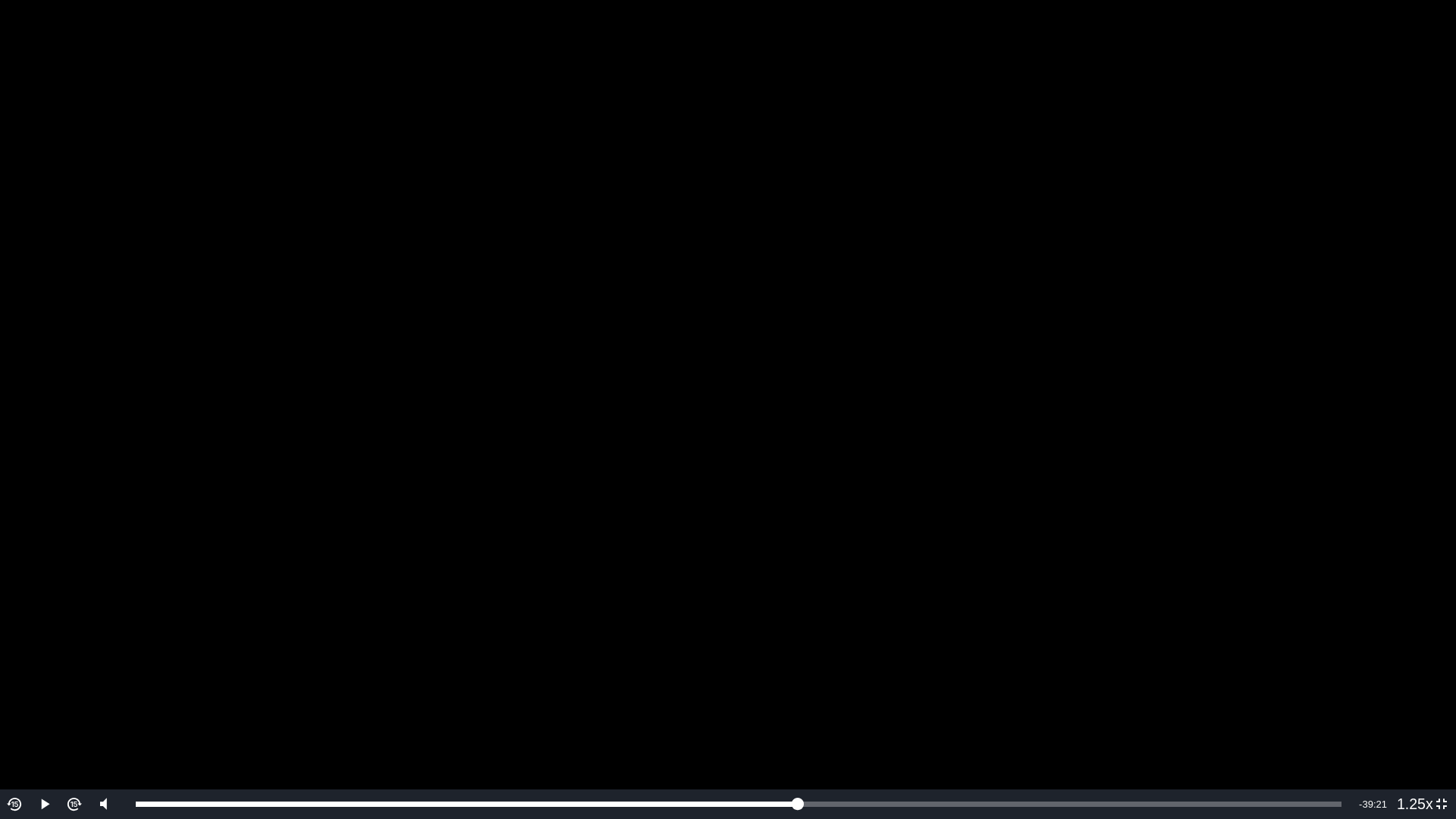
click at [1381, 411] on video "To view this video please enable JavaScript, and consider upgrading to a web br…" at bounding box center [728, 409] width 1456 height 819
click at [988, 585] on video "To view this video please enable JavaScript, and consider upgrading to a web br…" at bounding box center [728, 409] width 1456 height 819
click at [797, 503] on video "To view this video please enable JavaScript, and consider upgrading to a web br…" at bounding box center [728, 409] width 1456 height 819
click at [1184, 372] on video "To view this video please enable JavaScript, and consider upgrading to a web br…" at bounding box center [728, 409] width 1456 height 819
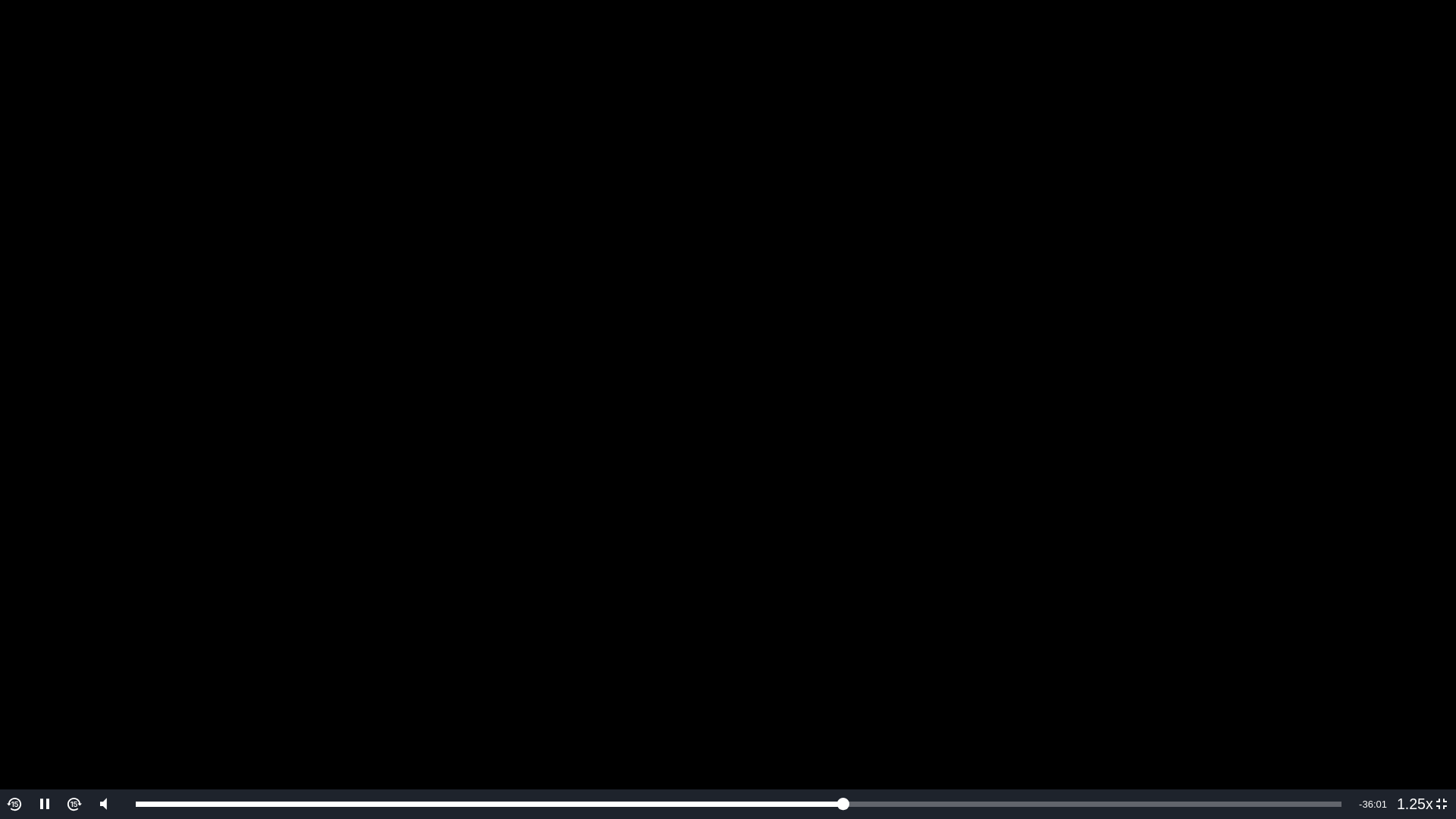
click at [1042, 89] on video "To view this video please enable JavaScript, and consider upgrading to a web br…" at bounding box center [728, 409] width 1456 height 819
click at [1091, 417] on video "To view this video please enable JavaScript, and consider upgrading to a web br…" at bounding box center [728, 409] width 1456 height 819
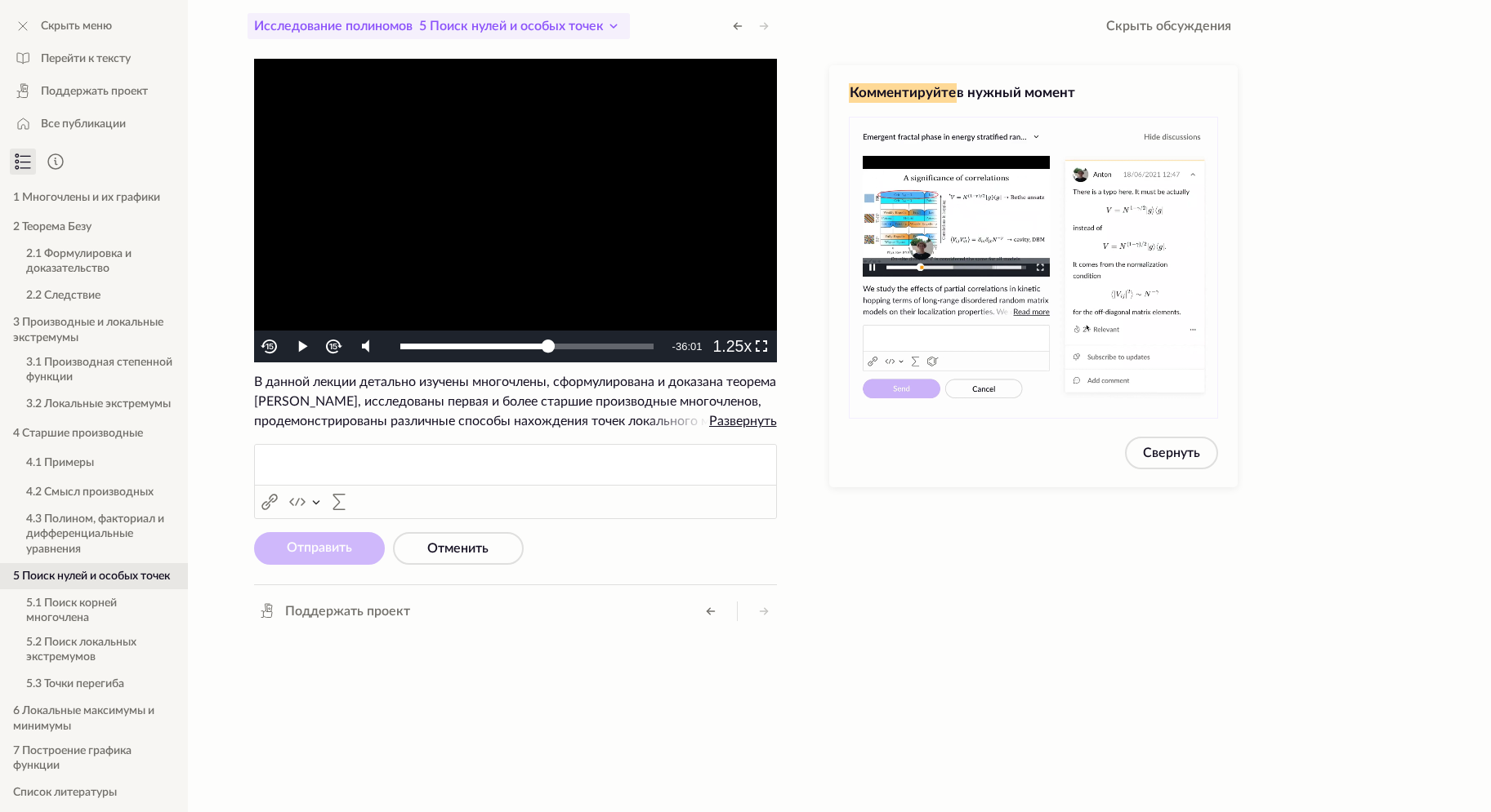
click at [624, 18] on icon at bounding box center [613, 26] width 20 height 20
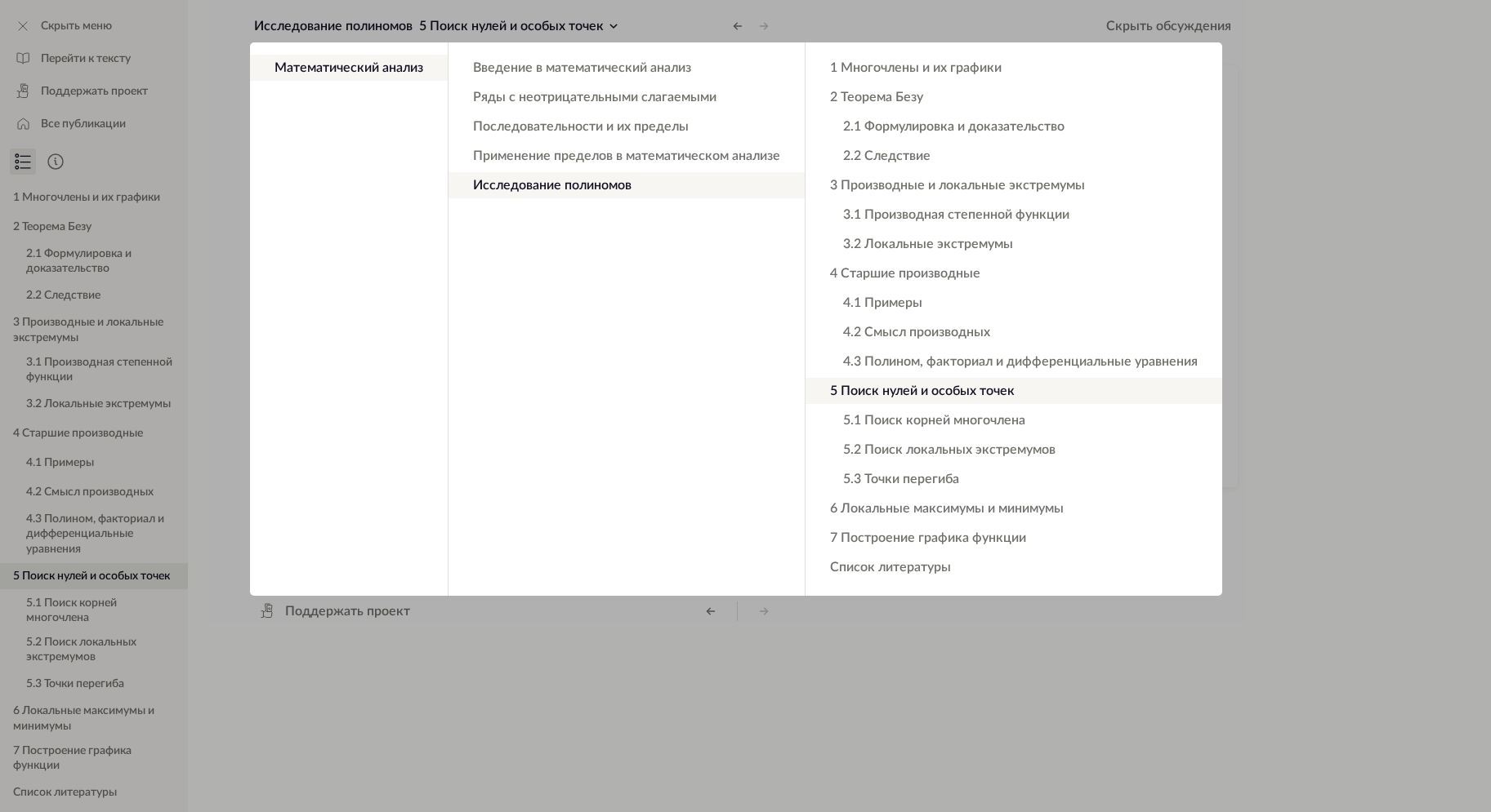
click at [624, 21] on app-backdrop at bounding box center [746, 406] width 1491 height 812
